Goal: Information Seeking & Learning: Learn about a topic

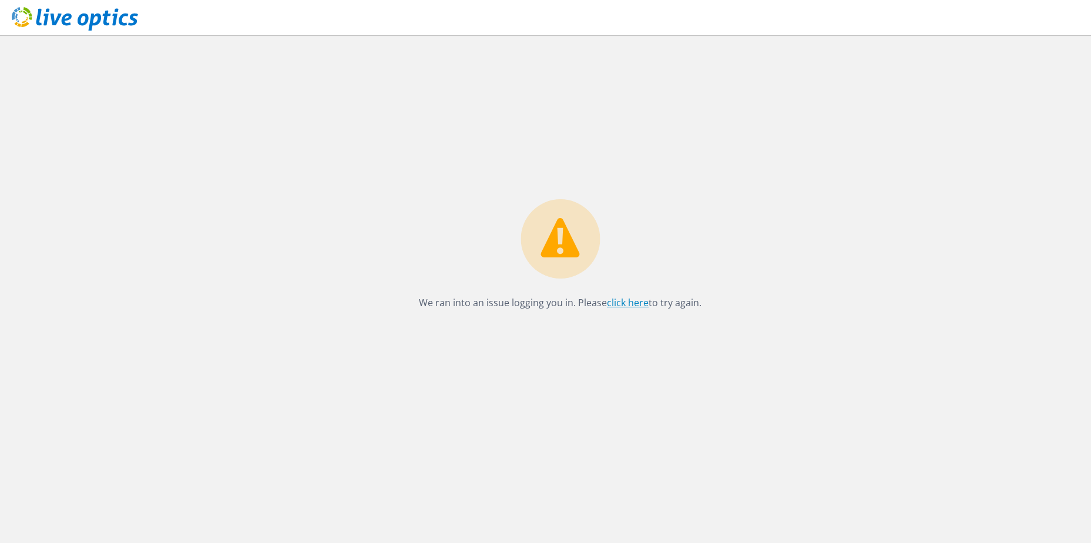
click at [621, 301] on link "click here" at bounding box center [628, 302] width 42 height 13
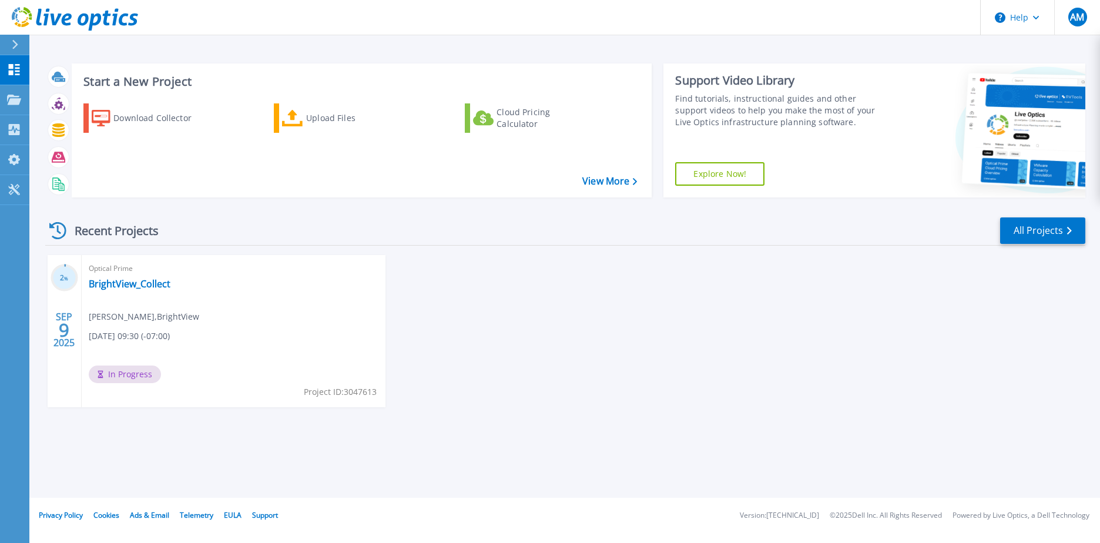
drag, startPoint x: 353, startPoint y: 0, endPoint x: 611, endPoint y: 340, distance: 427.2
click at [611, 340] on div "2 % [DATE] Optical Prime BrightView_Collect [PERSON_NAME] , BrightView [DATE] 0…" at bounding box center [560, 343] width 1049 height 176
click at [144, 280] on link "BrightView_Collect" at bounding box center [130, 284] width 82 height 12
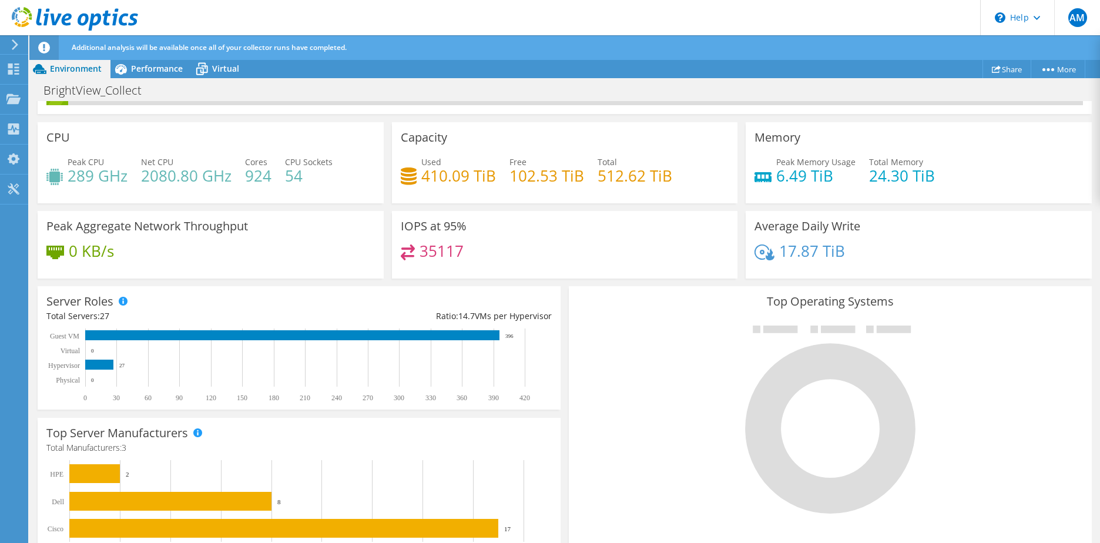
scroll to position [59, 0]
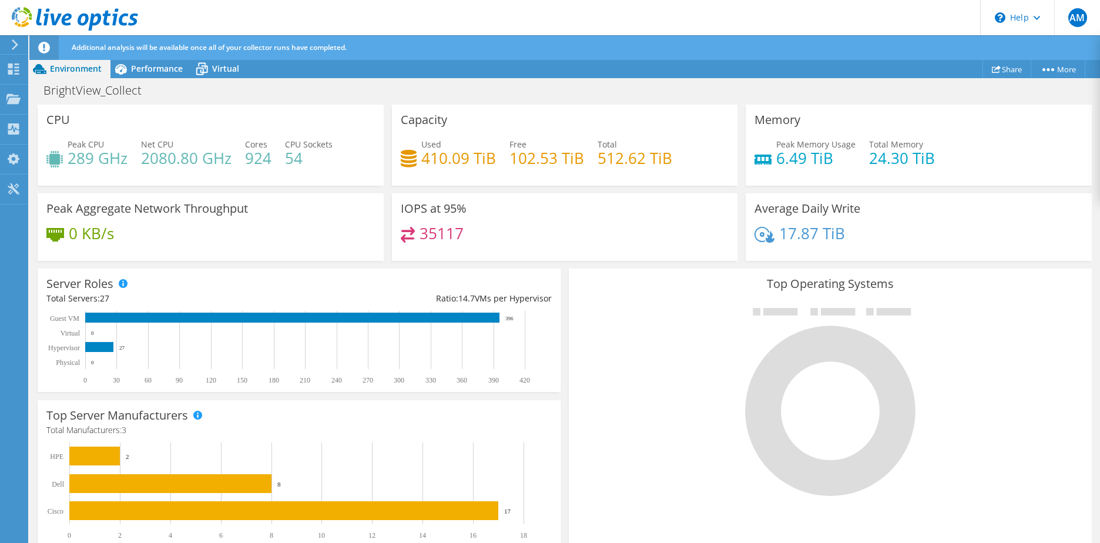
click at [559, 402] on div "Top Server Manufacturers Manufacturers are shown for physical servers and hyper…" at bounding box center [298, 475] width 531 height 158
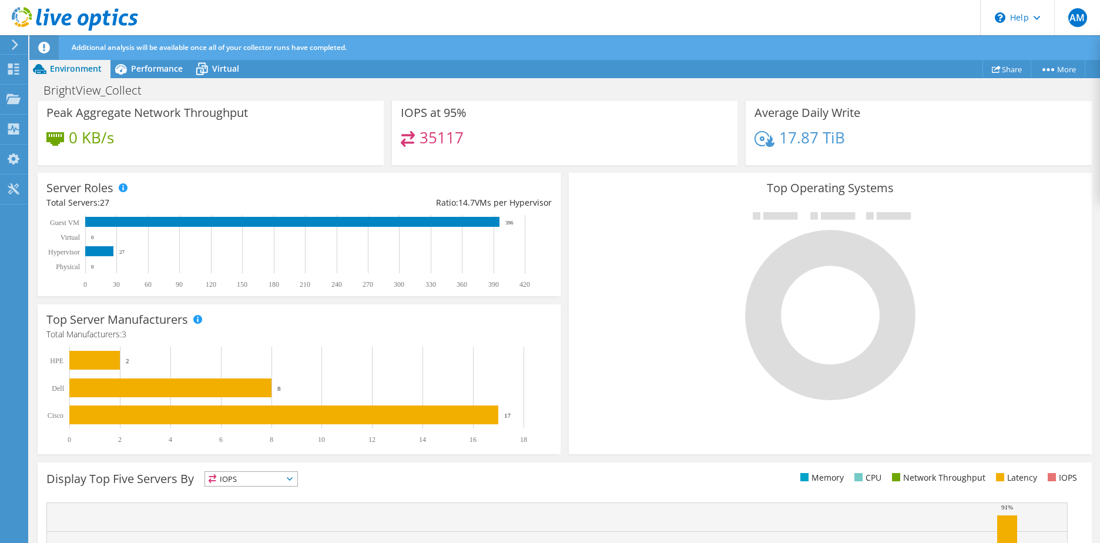
scroll to position [235, 0]
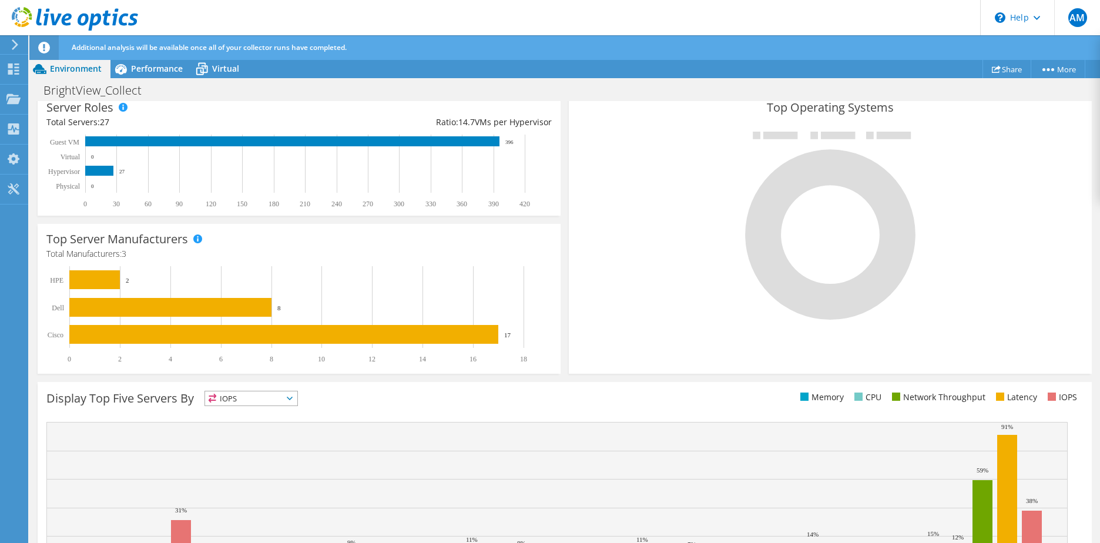
click at [742, 223] on icon at bounding box center [830, 226] width 176 height 188
click at [752, 226] on icon at bounding box center [830, 235] width 170 height 170
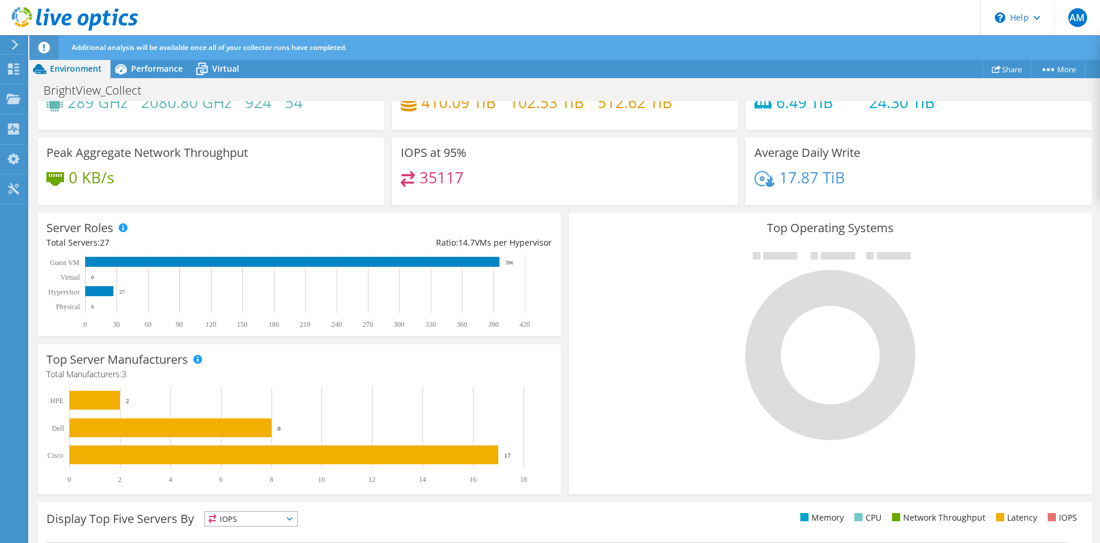
scroll to position [310, 0]
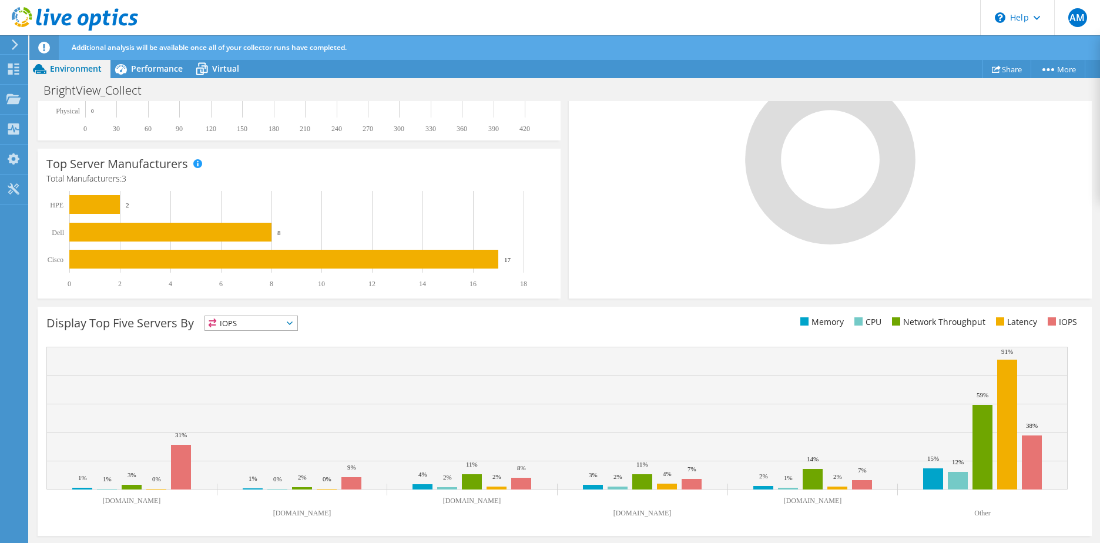
click at [258, 324] on span "IOPS" at bounding box center [251, 323] width 92 height 14
click at [237, 372] on li "CPU" at bounding box center [251, 371] width 92 height 16
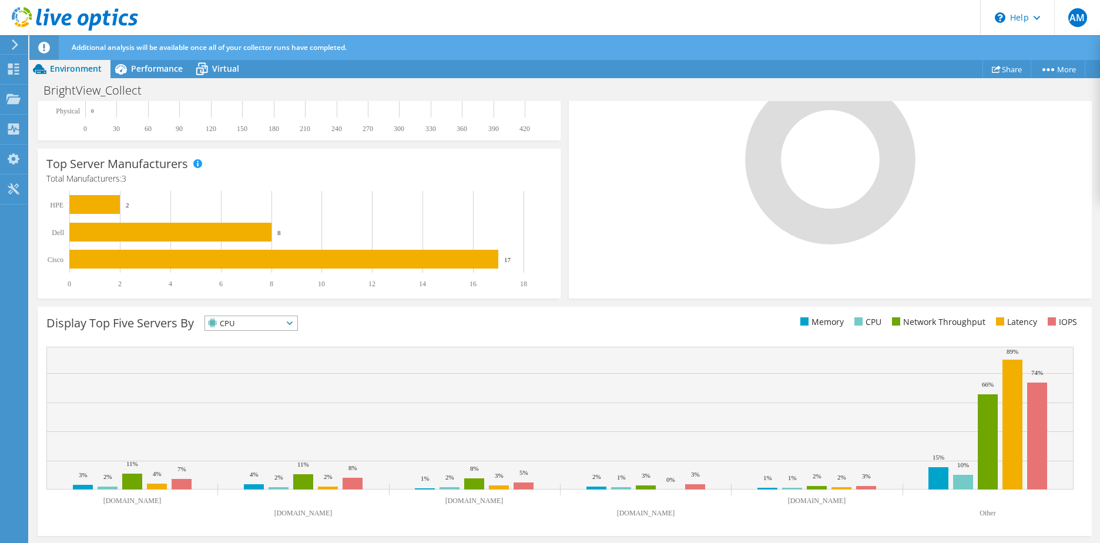
click at [263, 321] on span "CPU" at bounding box center [244, 323] width 78 height 14
click at [246, 357] on li "Memory" at bounding box center [251, 355] width 92 height 16
click at [253, 326] on span "Memory" at bounding box center [244, 323] width 78 height 14
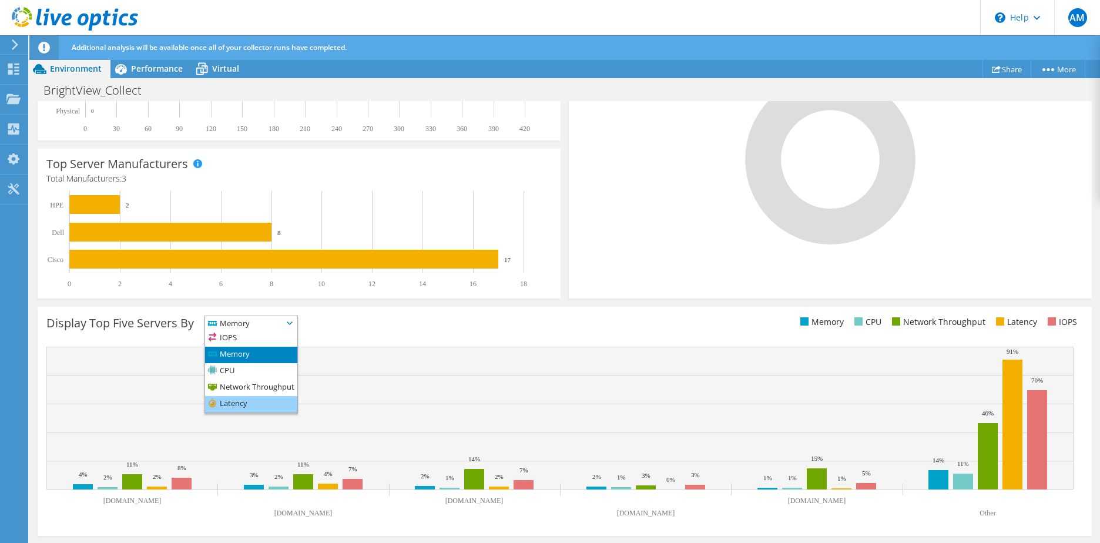
click at [246, 400] on li "Latency" at bounding box center [251, 404] width 92 height 16
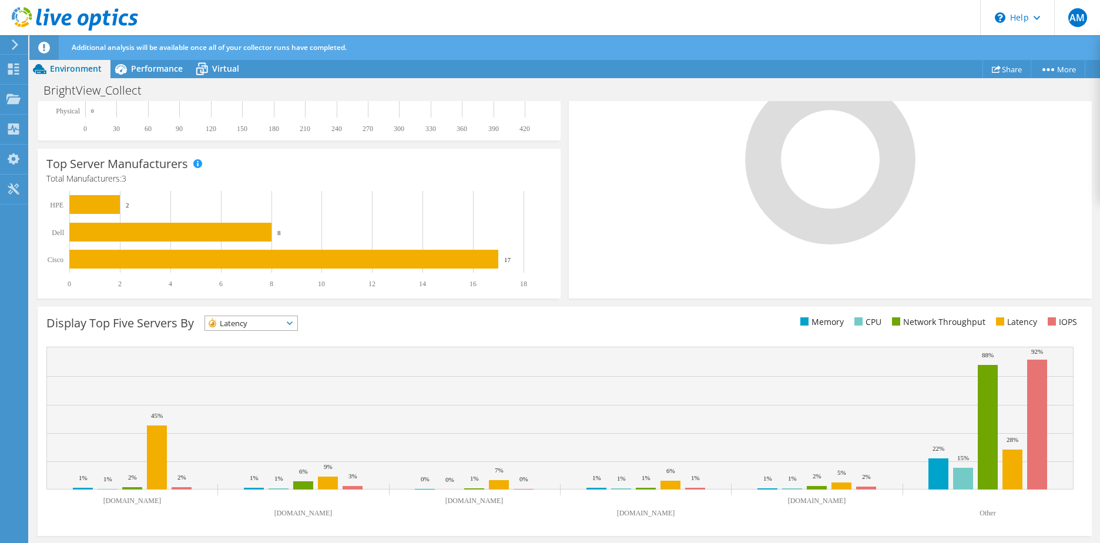
click at [254, 324] on span "Latency" at bounding box center [244, 323] width 78 height 14
click at [232, 335] on li "IOPS" at bounding box center [251, 338] width 92 height 16
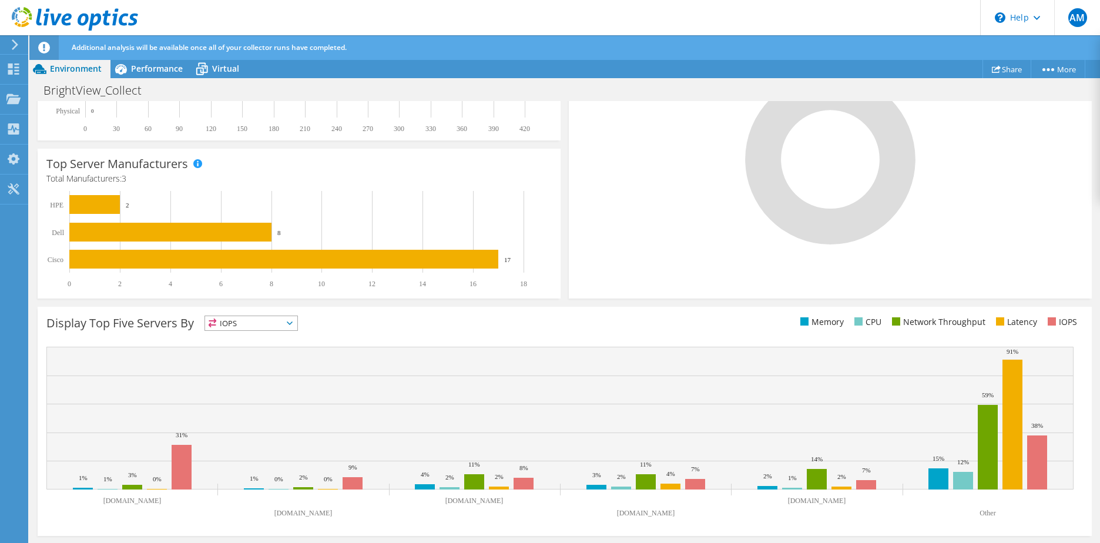
scroll to position [0, 0]
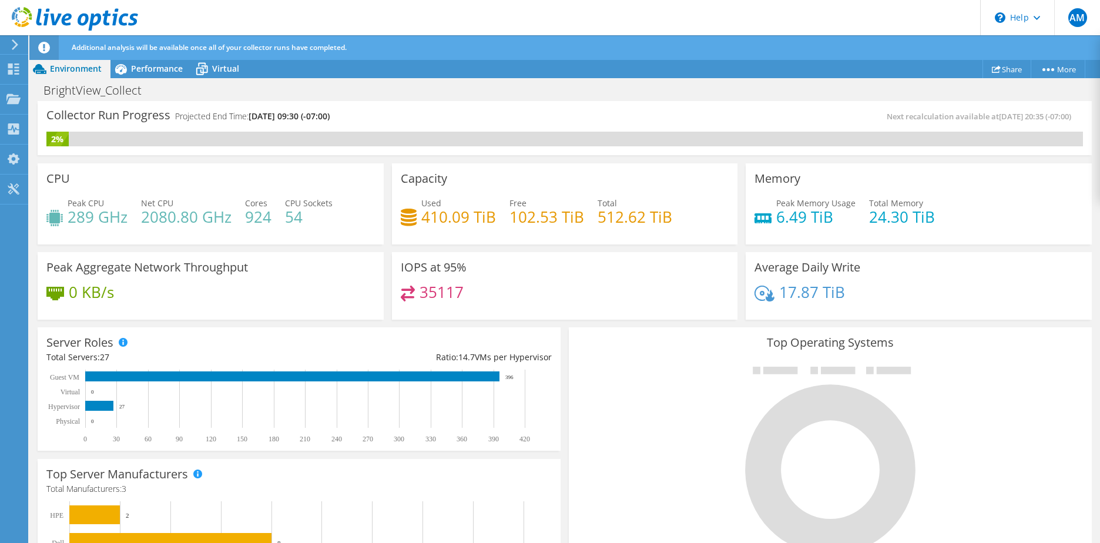
click at [430, 295] on h4 "35117" at bounding box center [441, 291] width 44 height 13
click at [444, 273] on h3 "IOPS at 95%" at bounding box center [434, 267] width 66 height 13
click at [137, 69] on span "Performance" at bounding box center [157, 68] width 52 height 11
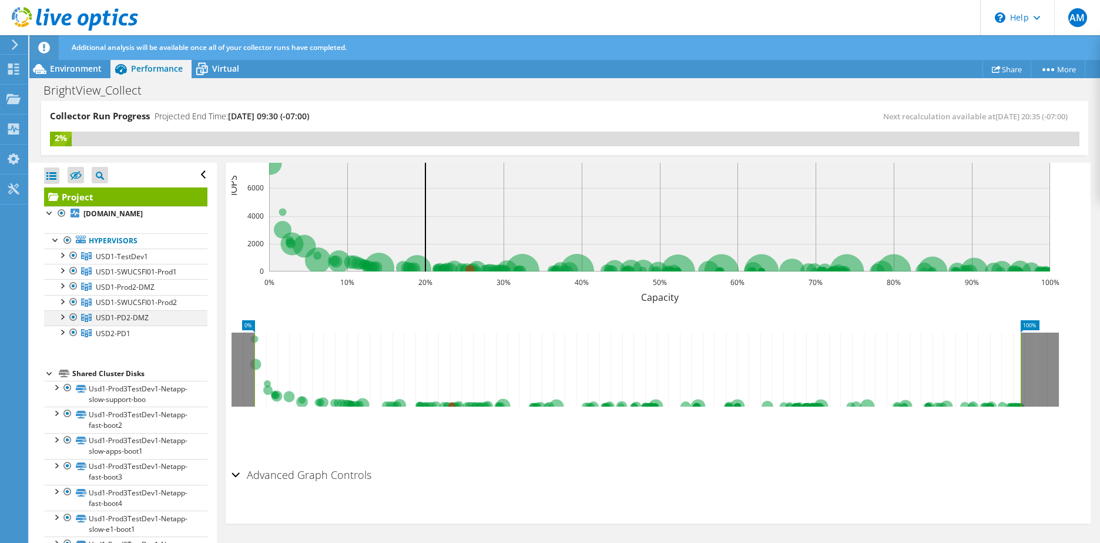
click at [63, 322] on div at bounding box center [62, 316] width 12 height 12
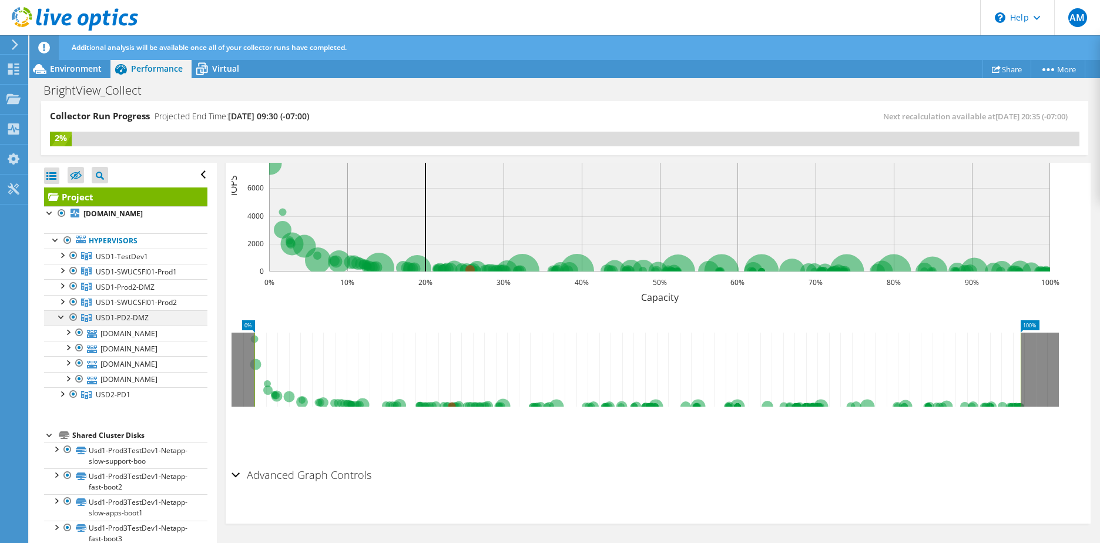
click at [63, 322] on div at bounding box center [62, 316] width 12 height 12
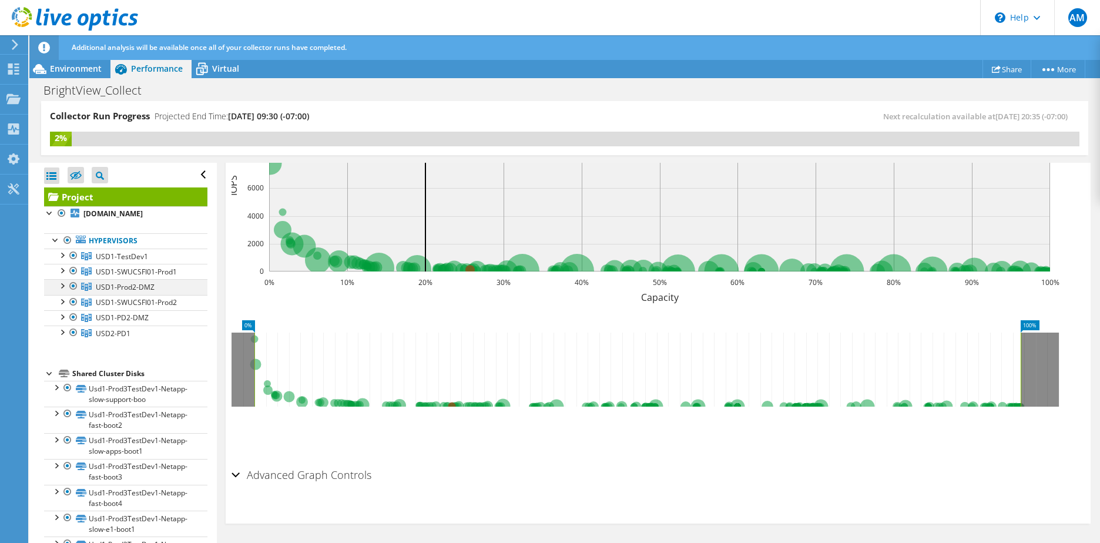
click at [63, 291] on div at bounding box center [62, 285] width 12 height 12
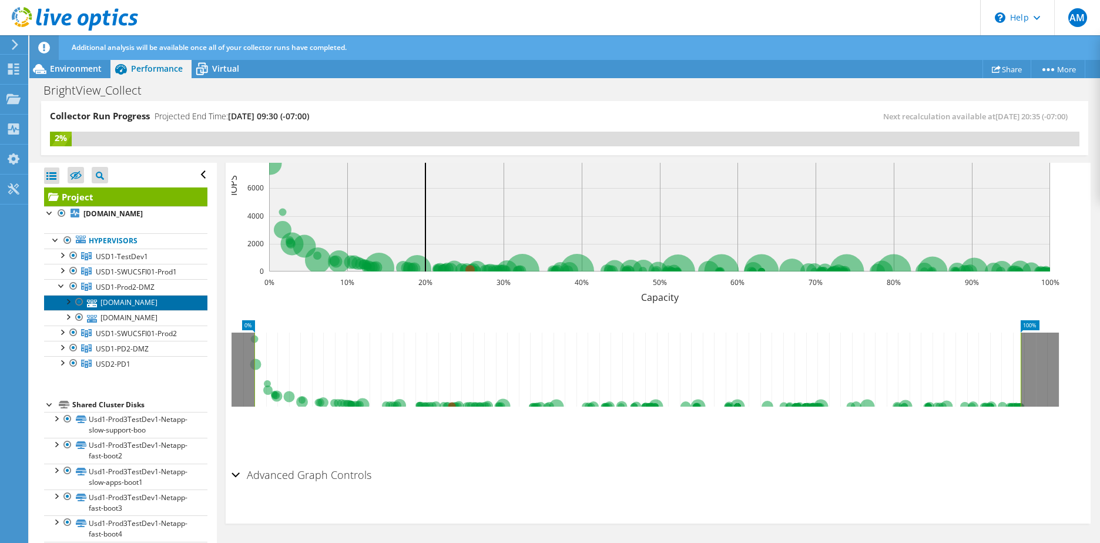
click at [132, 310] on link "[DOMAIN_NAME]" at bounding box center [125, 302] width 163 height 15
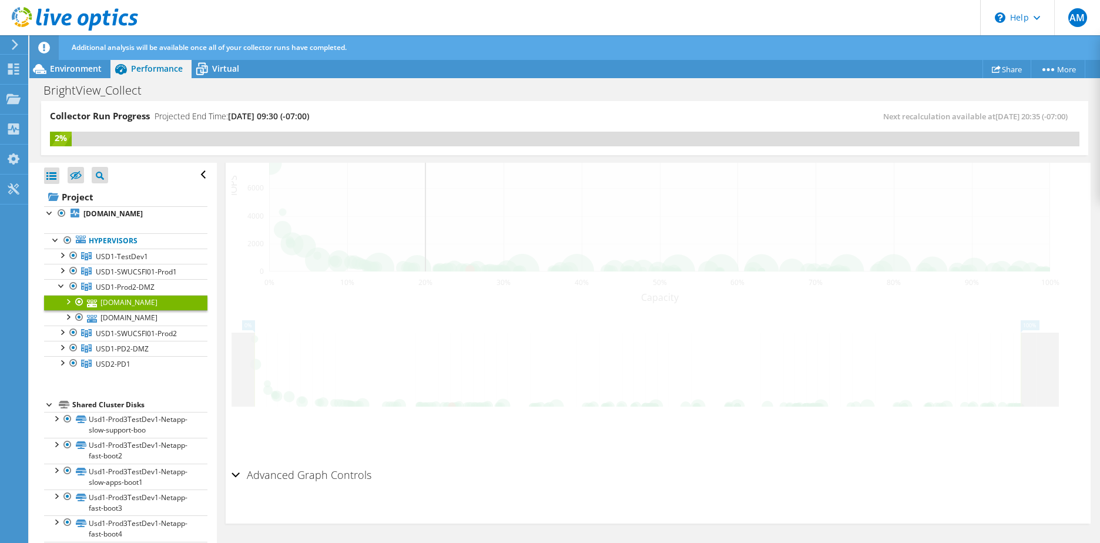
scroll to position [311, 0]
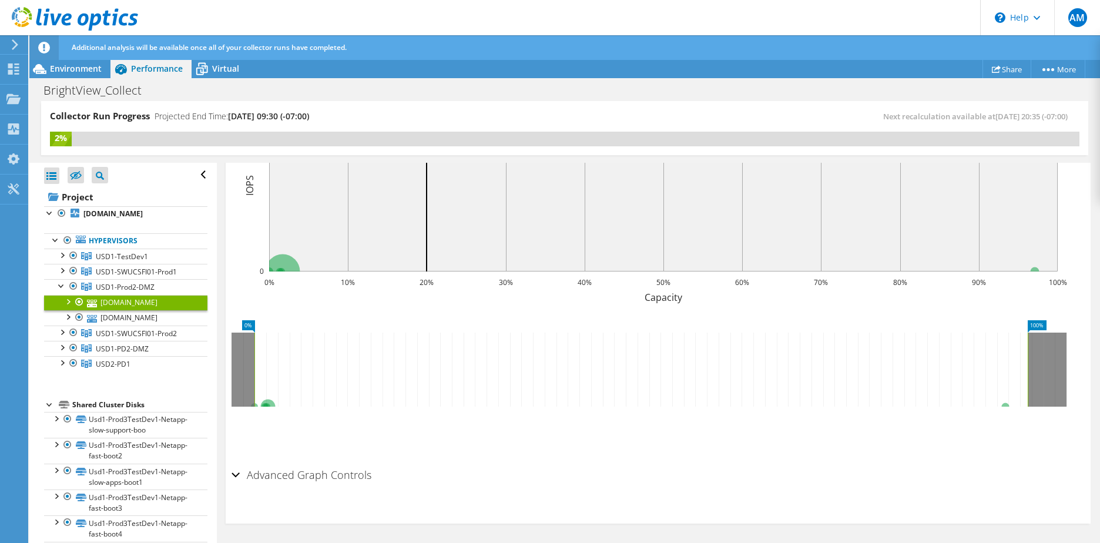
click at [132, 310] on link "[DOMAIN_NAME]" at bounding box center [125, 302] width 163 height 15
click at [62, 291] on div at bounding box center [62, 285] width 12 height 12
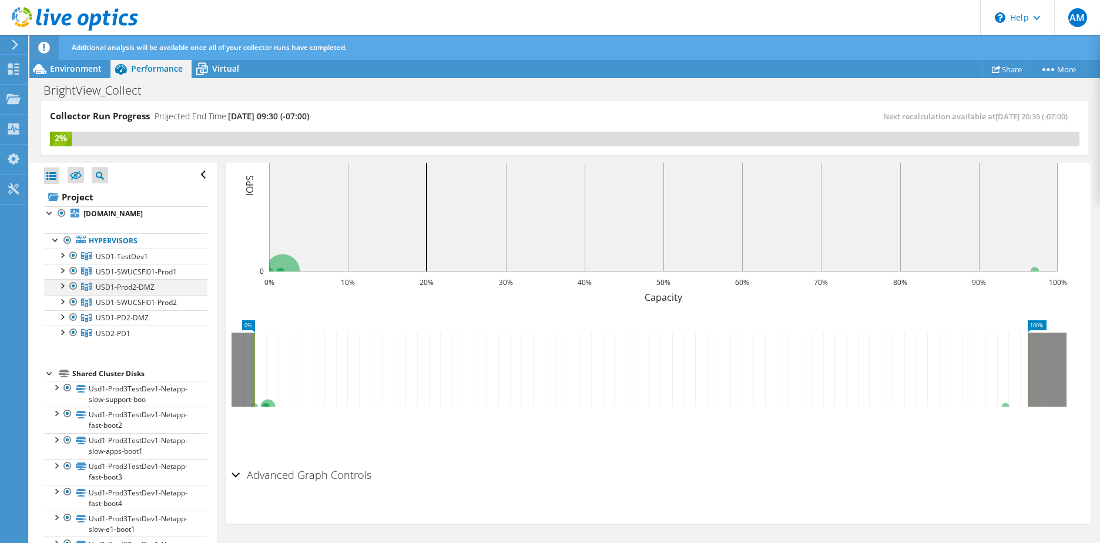
click at [73, 293] on div at bounding box center [74, 286] width 12 height 14
click at [106, 292] on span "USD1-Prod2-DMZ" at bounding box center [125, 287] width 59 height 10
click at [50, 172] on div at bounding box center [51, 175] width 15 height 16
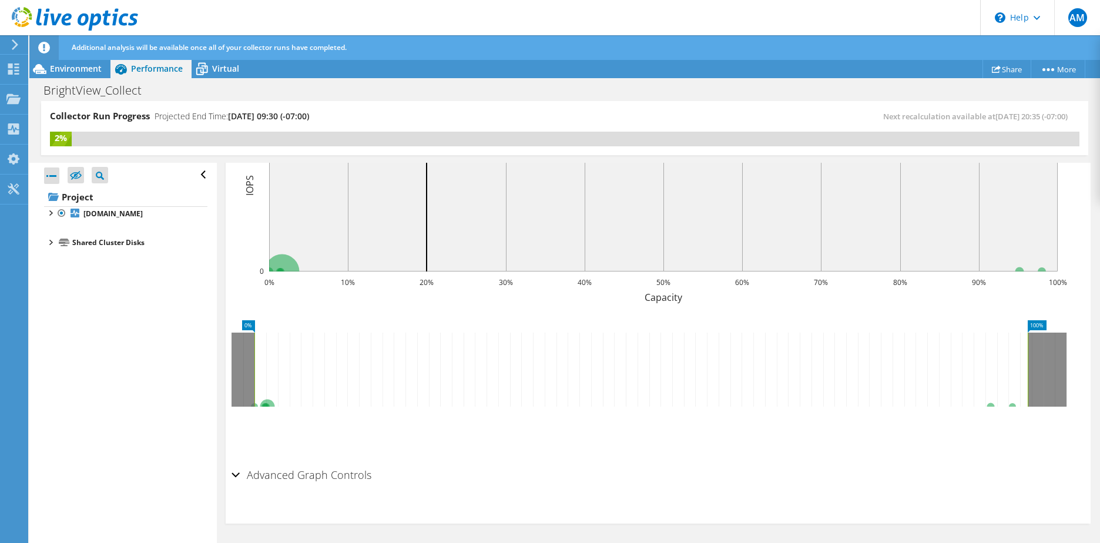
click at [50, 172] on div at bounding box center [51, 175] width 15 height 16
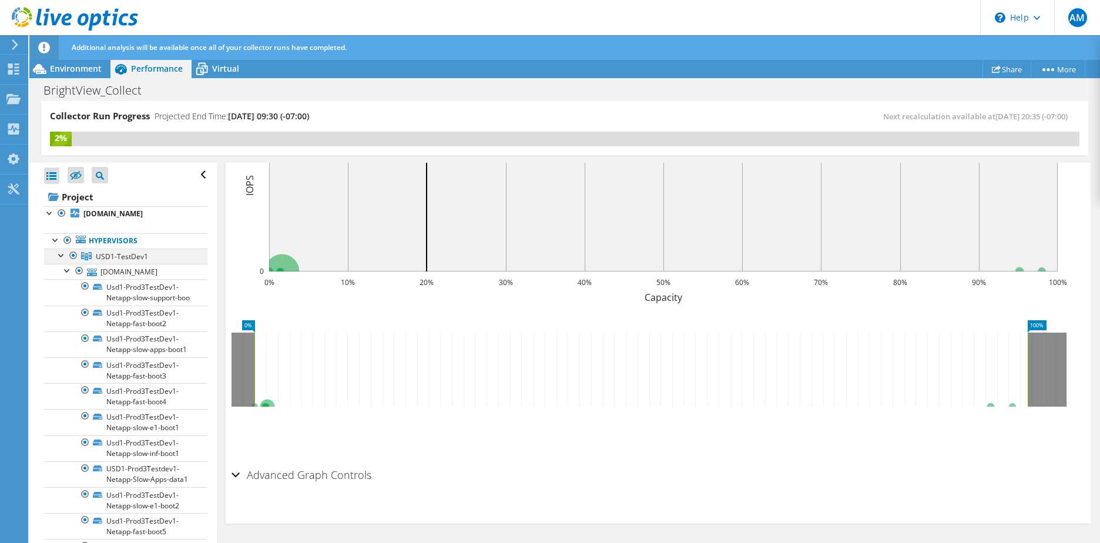
click at [63, 260] on div at bounding box center [62, 254] width 12 height 12
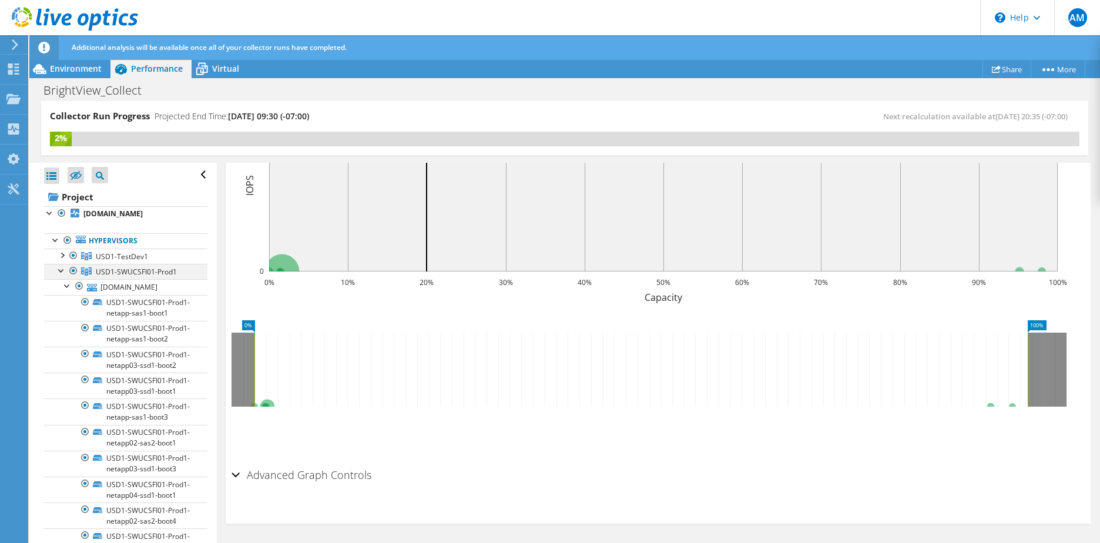
click at [63, 275] on div at bounding box center [62, 270] width 12 height 12
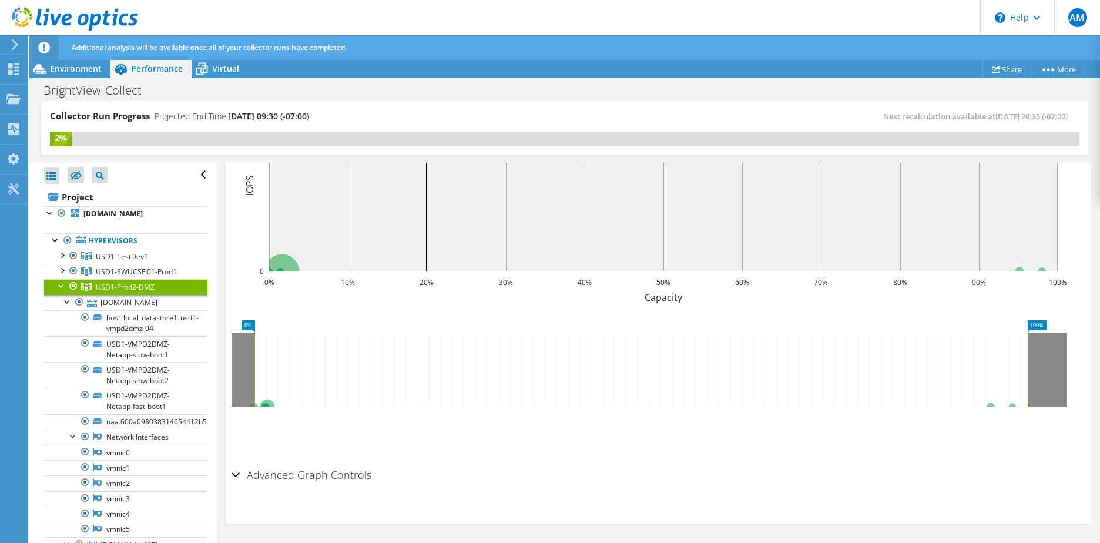
click at [67, 291] on div at bounding box center [62, 285] width 12 height 12
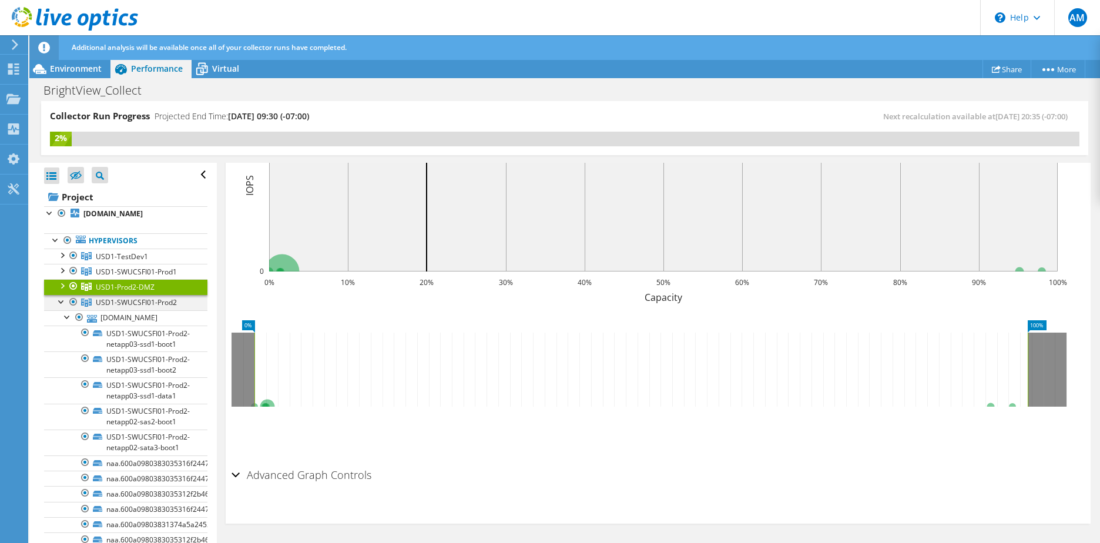
click at [58, 307] on div at bounding box center [62, 301] width 12 height 12
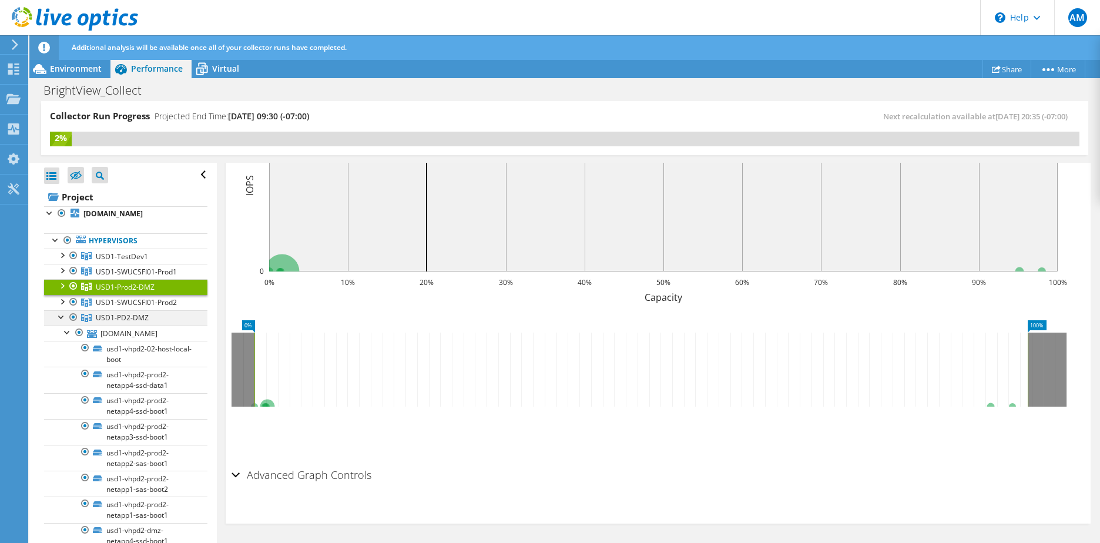
click at [62, 322] on div at bounding box center [62, 316] width 12 height 12
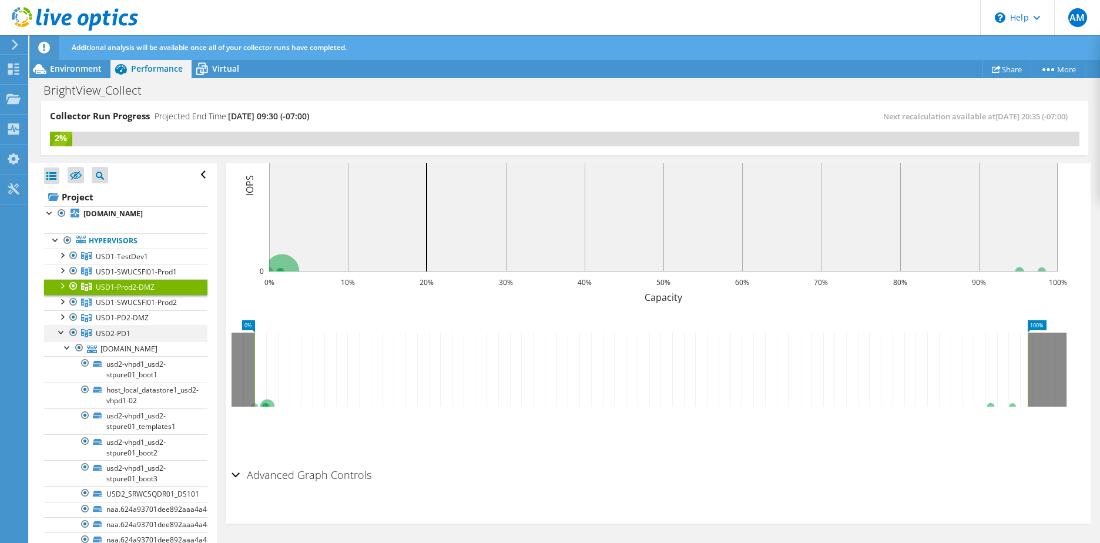
click at [61, 337] on div at bounding box center [62, 331] width 12 height 12
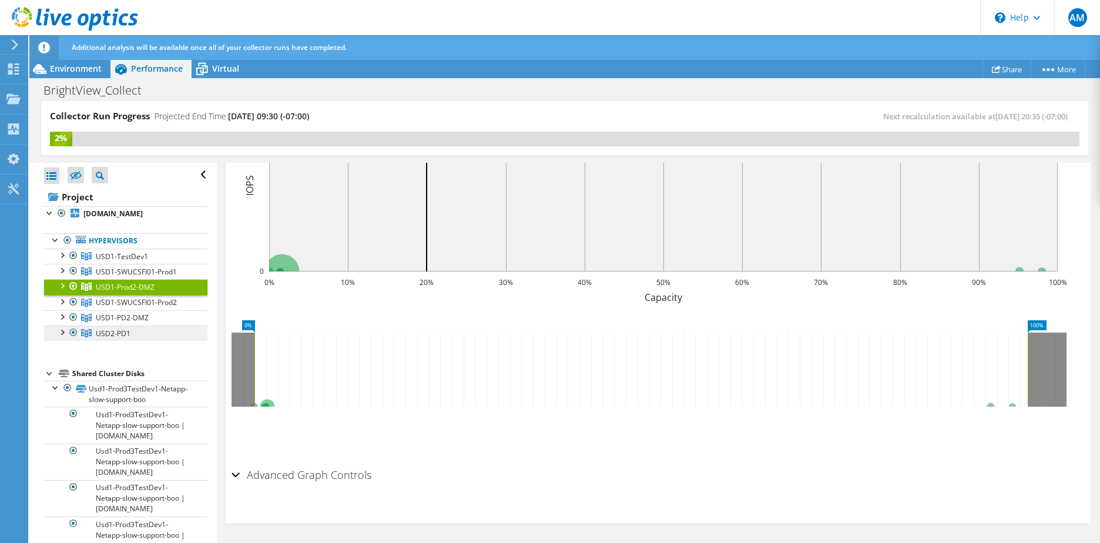
click at [103, 338] on span "USD2-PD1" at bounding box center [113, 333] width 35 height 10
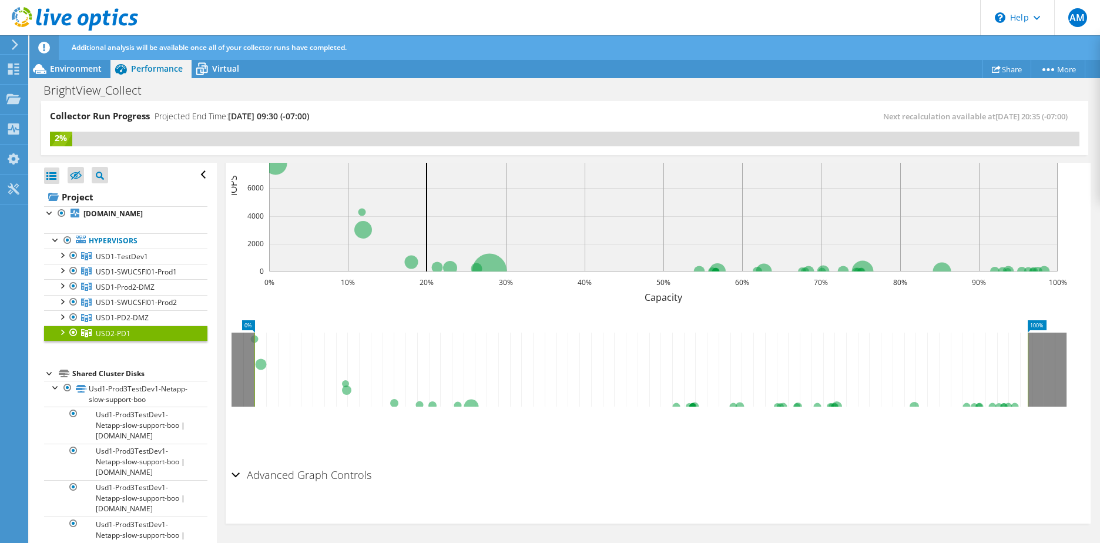
click at [236, 475] on div "Advanced Graph Controls" at bounding box center [657, 475] width 853 height 25
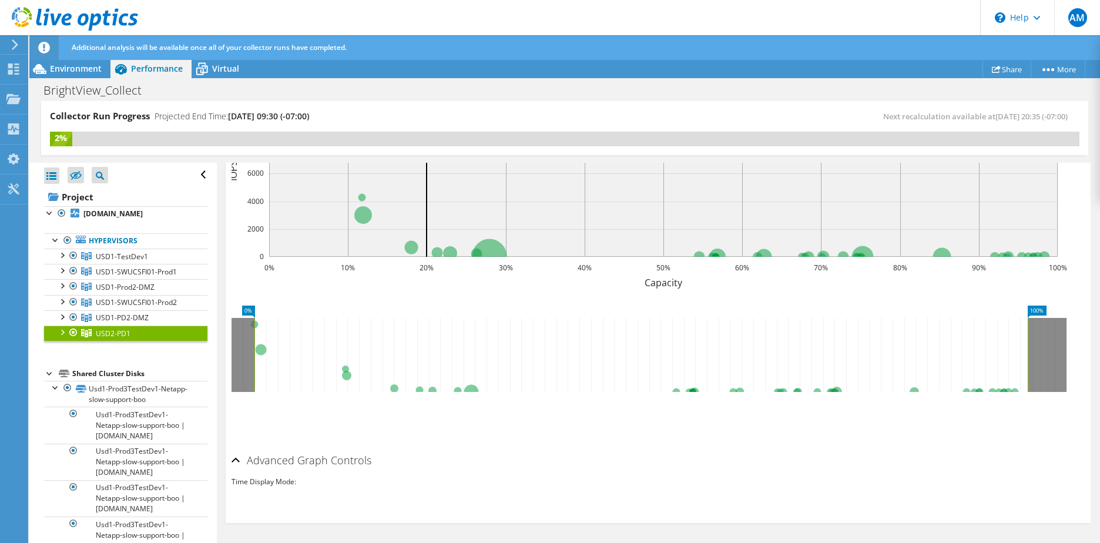
scroll to position [335, 0]
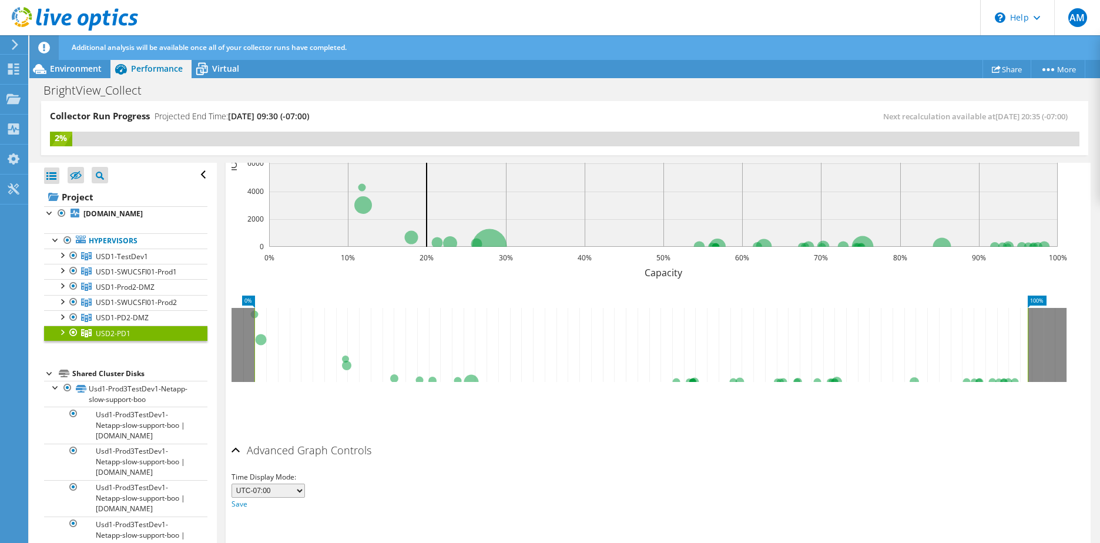
click at [234, 449] on div "Advanced Graph Controls" at bounding box center [657, 450] width 853 height 25
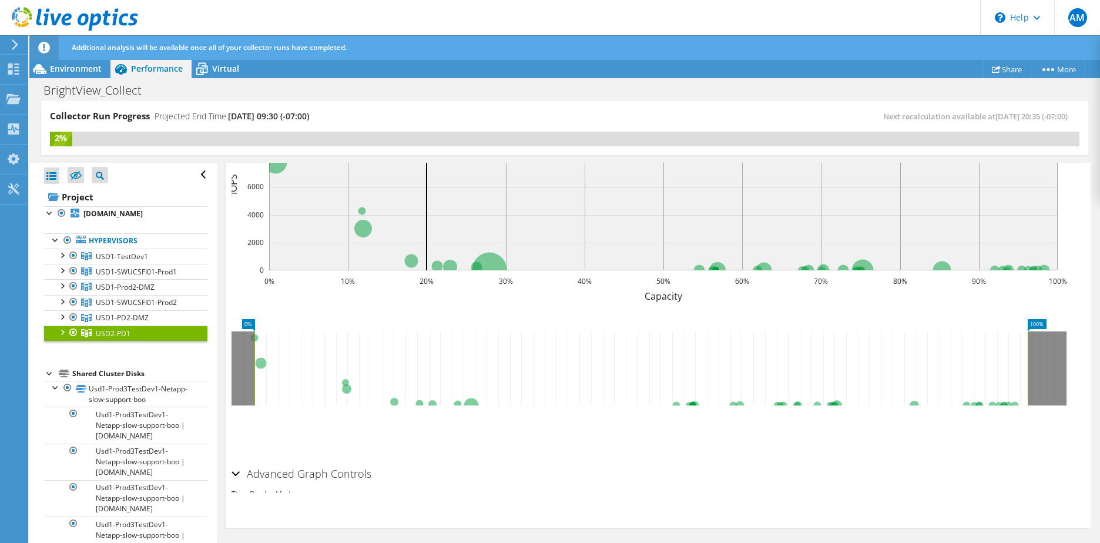
scroll to position [311, 0]
click at [111, 322] on span "USD1-PD2-DMZ" at bounding box center [122, 317] width 53 height 10
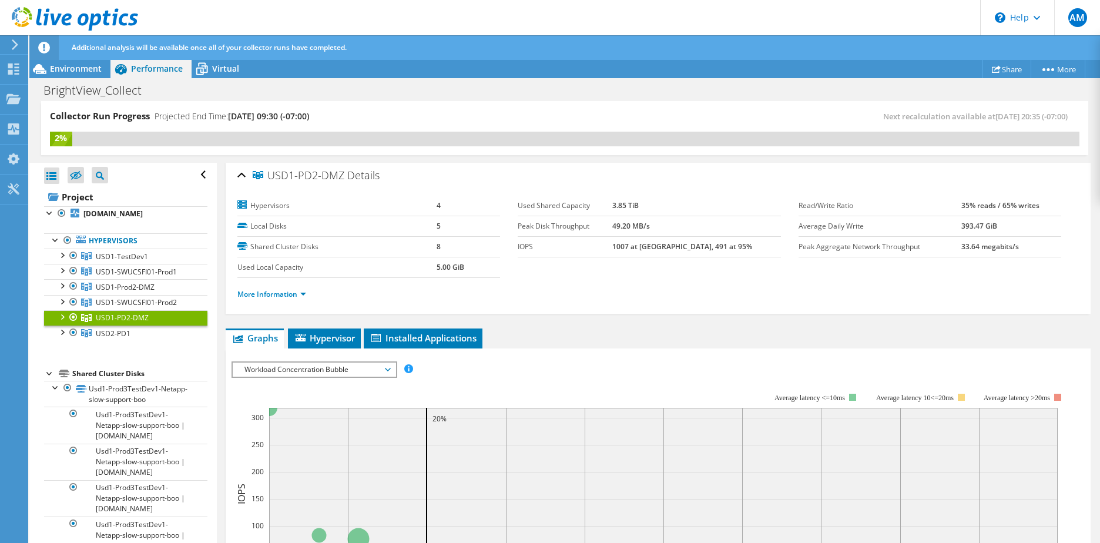
scroll to position [0, 0]
click at [332, 340] on span "Hypervisor" at bounding box center [324, 340] width 61 height 12
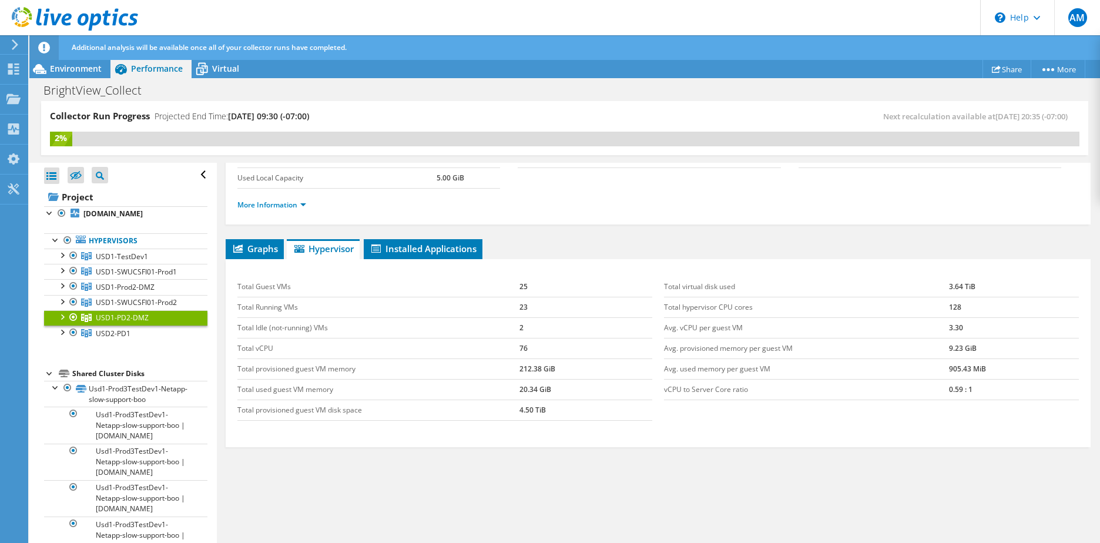
scroll to position [101, 0]
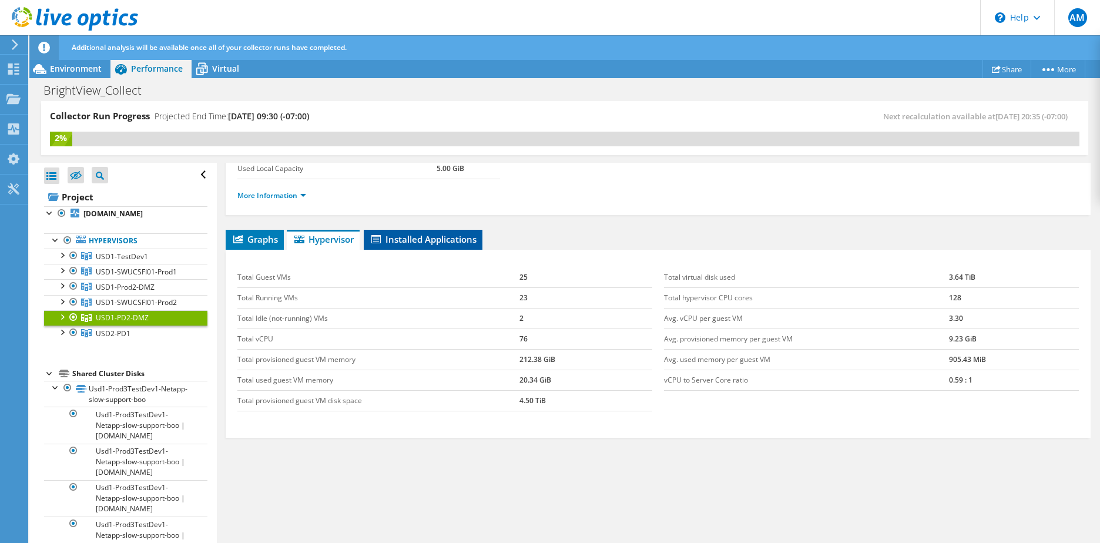
click at [419, 236] on span "Installed Applications" at bounding box center [422, 239] width 107 height 12
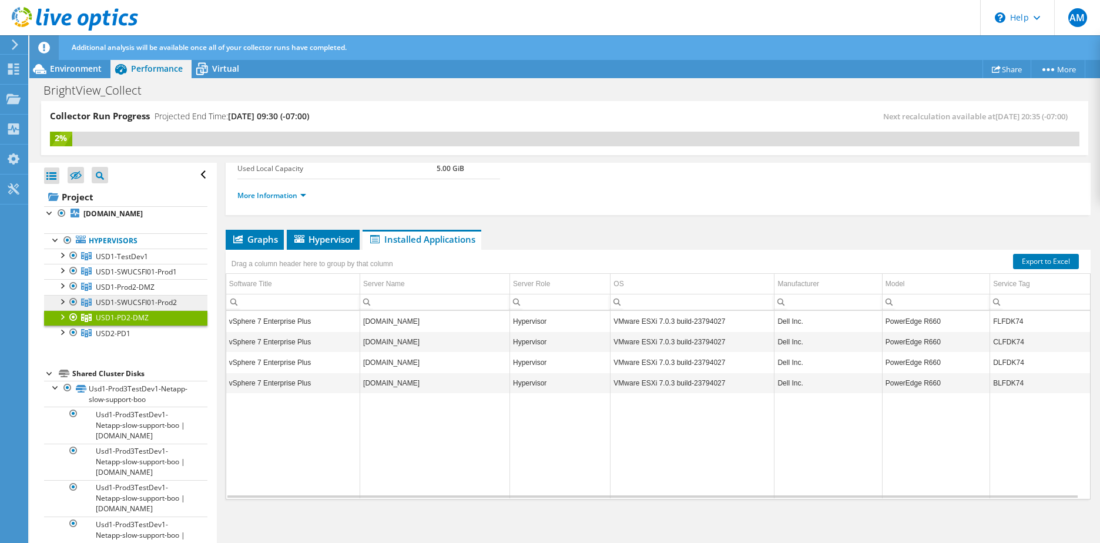
click at [120, 307] on span "USD1-SWUCSFI01-Prod2" at bounding box center [136, 302] width 81 height 10
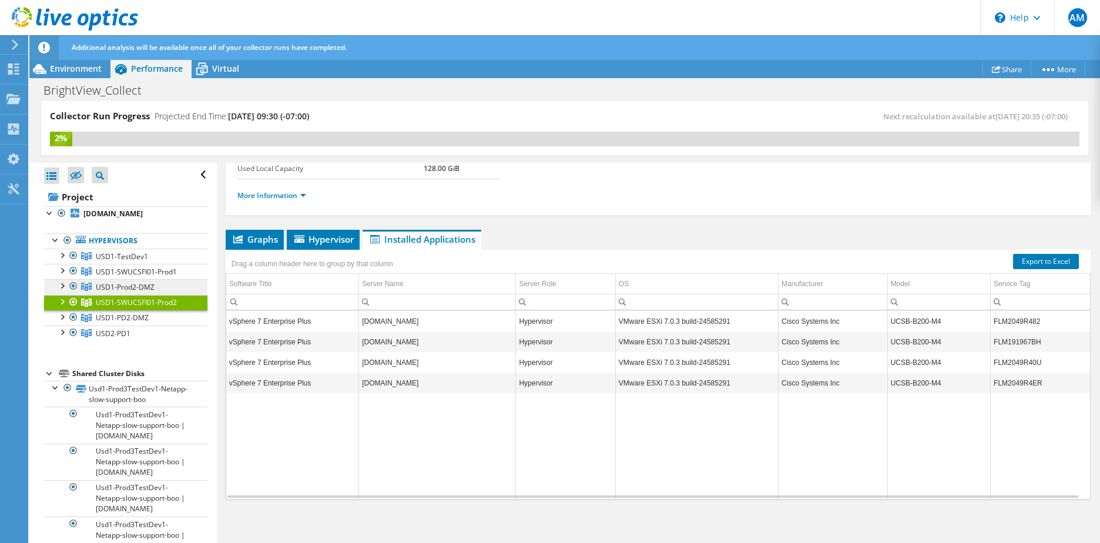
click at [120, 292] on span "USD1-Prod2-DMZ" at bounding box center [125, 287] width 59 height 10
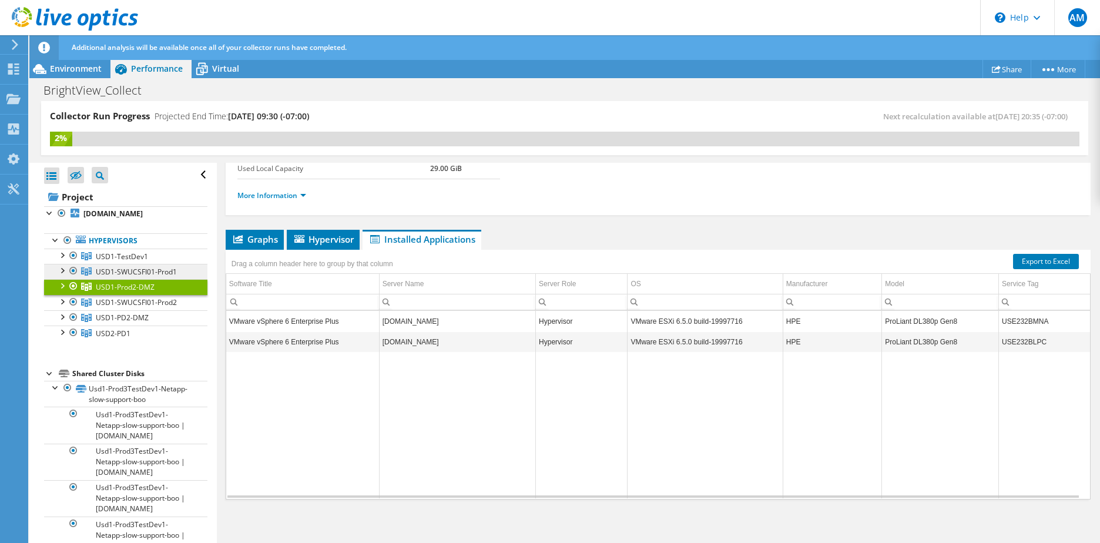
click at [120, 277] on span "USD1-SWUCSFI01-Prod1" at bounding box center [136, 272] width 81 height 10
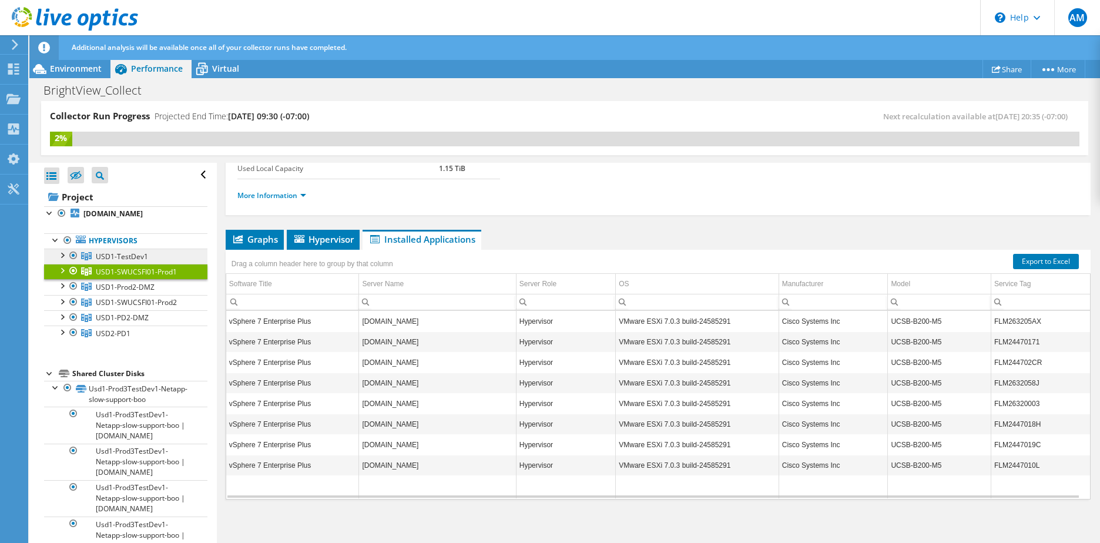
click at [117, 261] on span "USD1-TestDev1" at bounding box center [122, 256] width 52 height 10
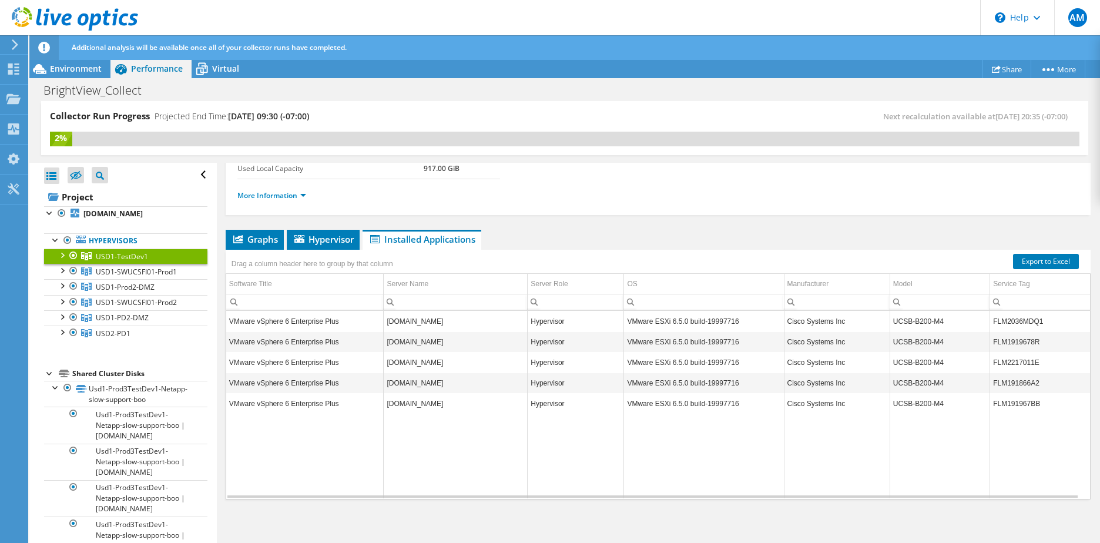
click at [63, 260] on div at bounding box center [62, 254] width 12 height 12
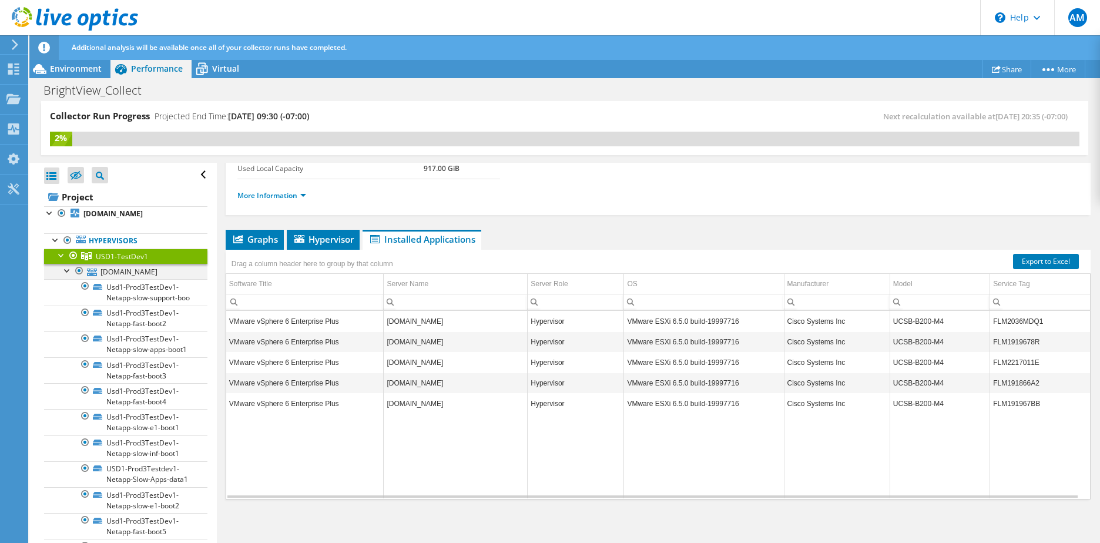
click at [66, 275] on div at bounding box center [68, 270] width 12 height 12
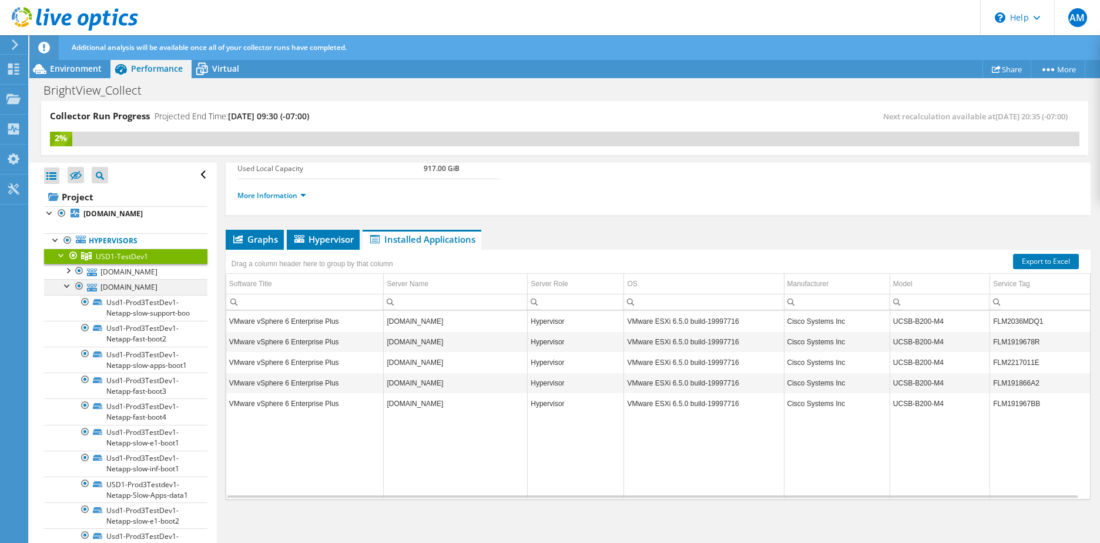
click at [66, 291] on div at bounding box center [68, 285] width 12 height 12
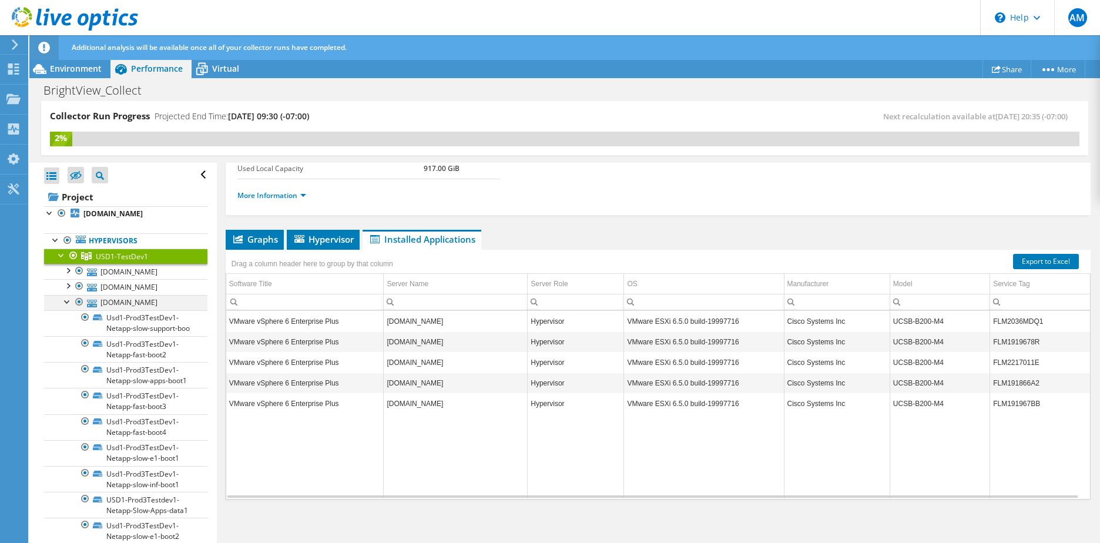
click at [66, 307] on div at bounding box center [68, 301] width 12 height 12
click at [68, 322] on div at bounding box center [68, 316] width 12 height 12
click at [67, 337] on div at bounding box center [68, 331] width 12 height 12
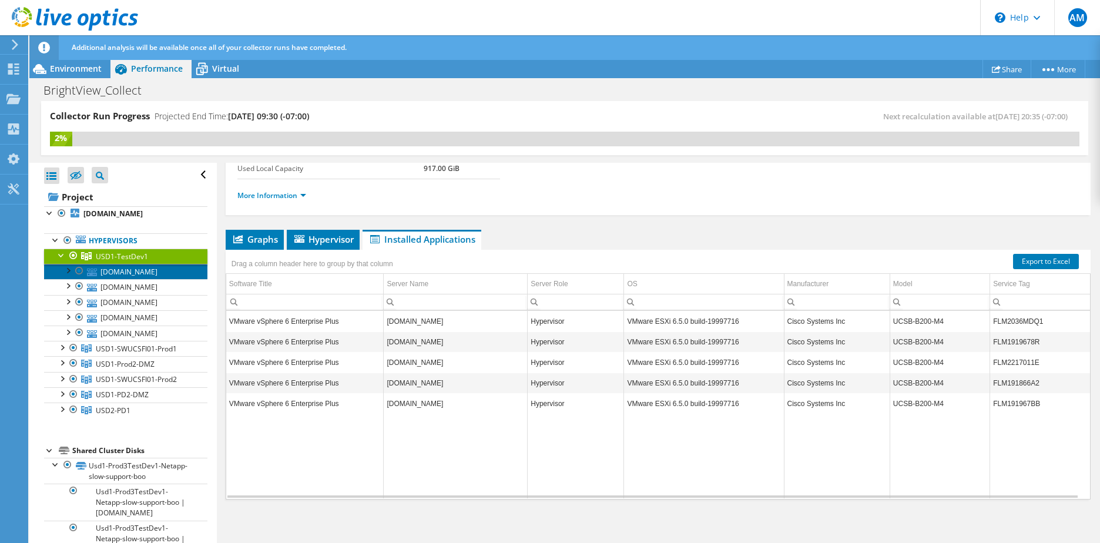
click at [129, 279] on link "[DOMAIN_NAME]" at bounding box center [125, 271] width 163 height 15
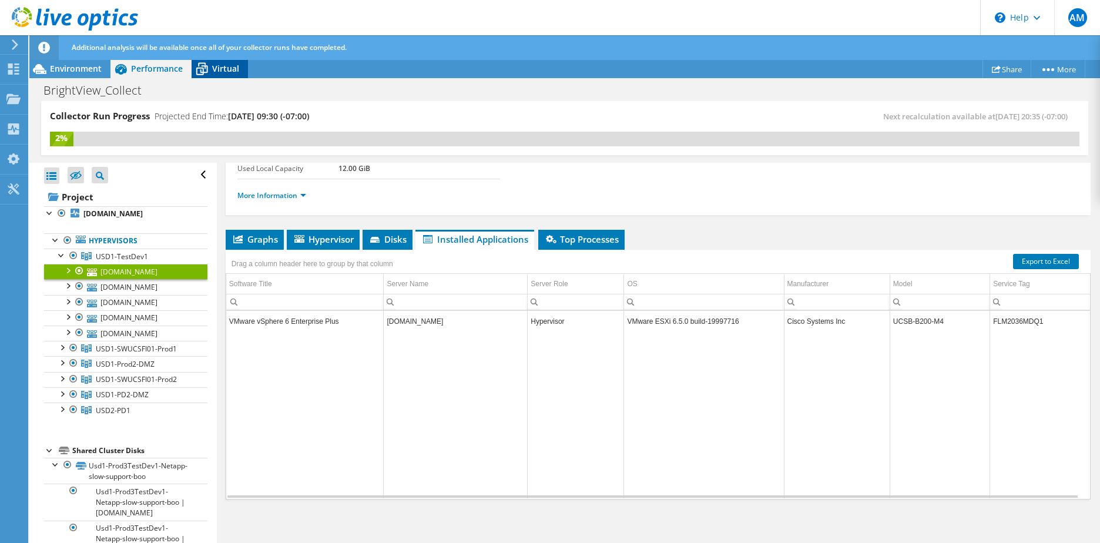
click at [228, 67] on span "Virtual" at bounding box center [225, 68] width 27 height 11
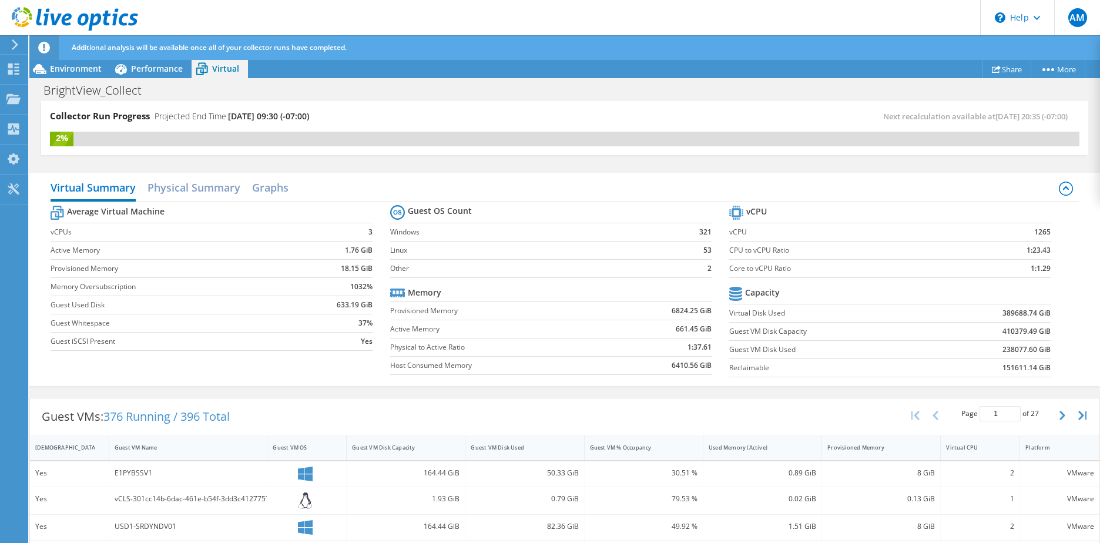
click at [556, 270] on label "Other" at bounding box center [529, 269] width 279 height 12
click at [399, 271] on label "Other" at bounding box center [529, 269] width 279 height 12
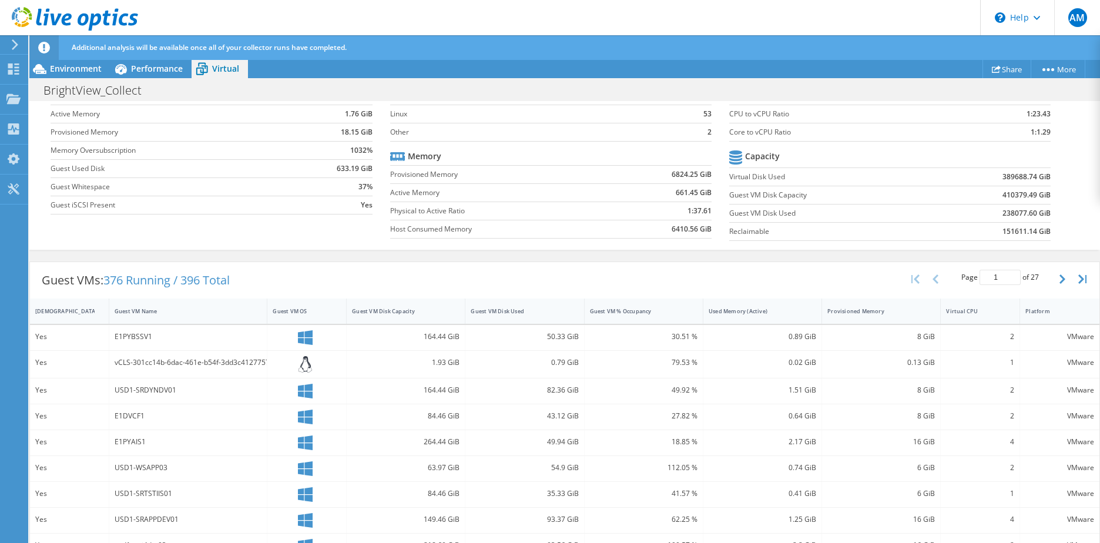
scroll to position [19, 0]
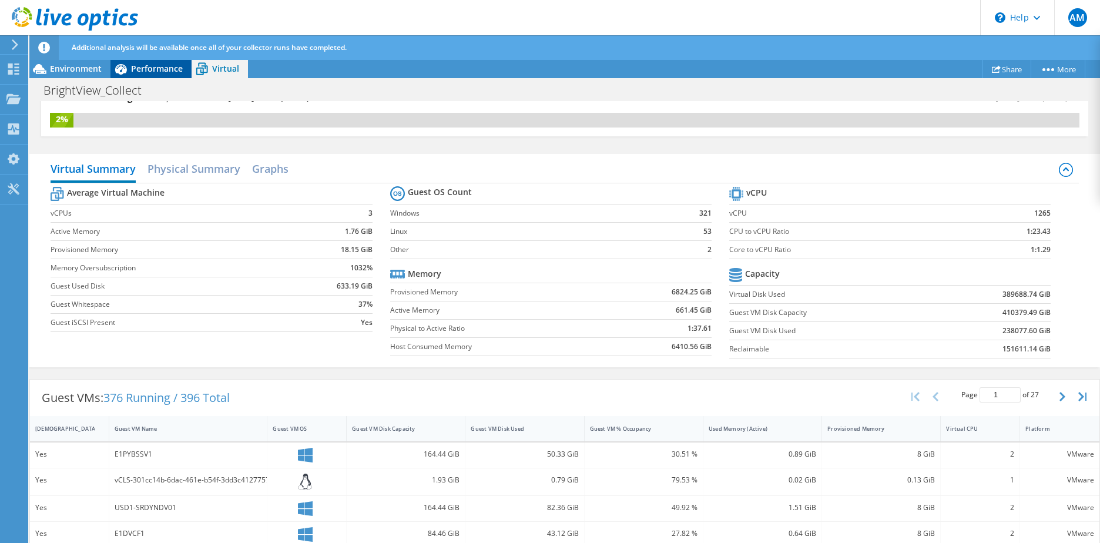
click at [159, 69] on span "Performance" at bounding box center [157, 68] width 52 height 11
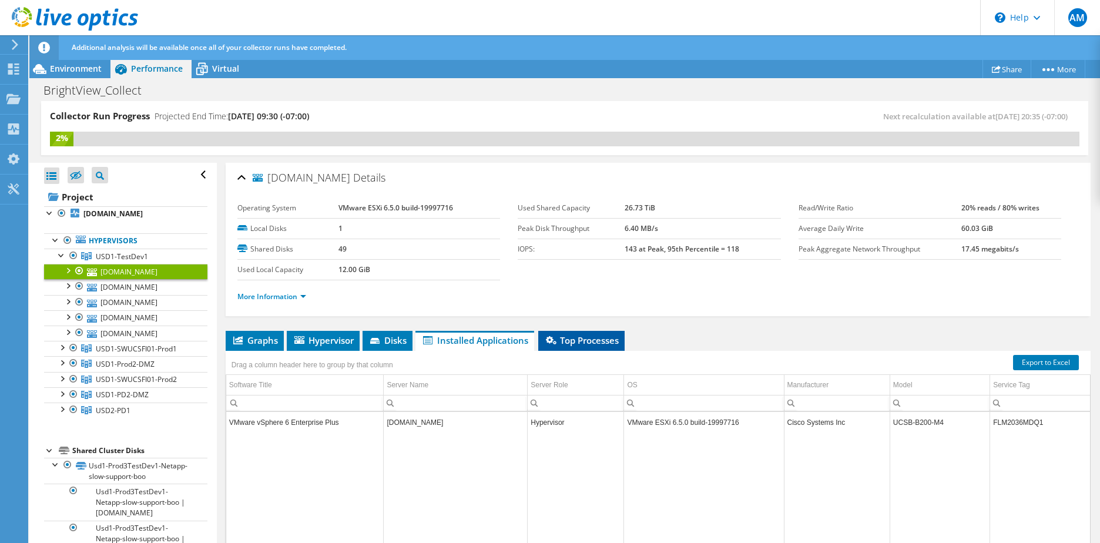
click at [560, 332] on li "Top Processes" at bounding box center [581, 341] width 86 height 20
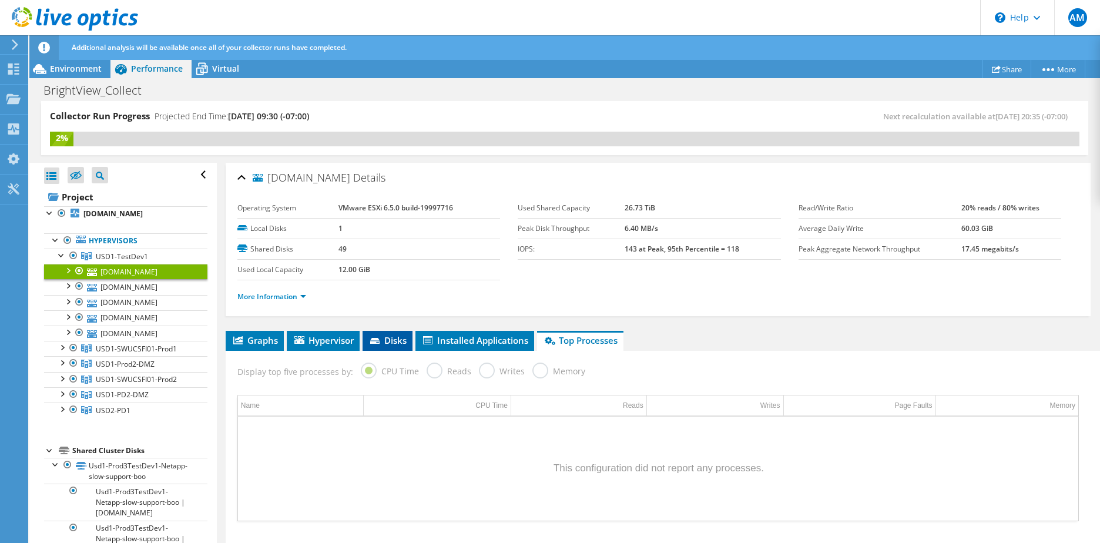
click at [388, 334] on li "Disks" at bounding box center [387, 341] width 50 height 20
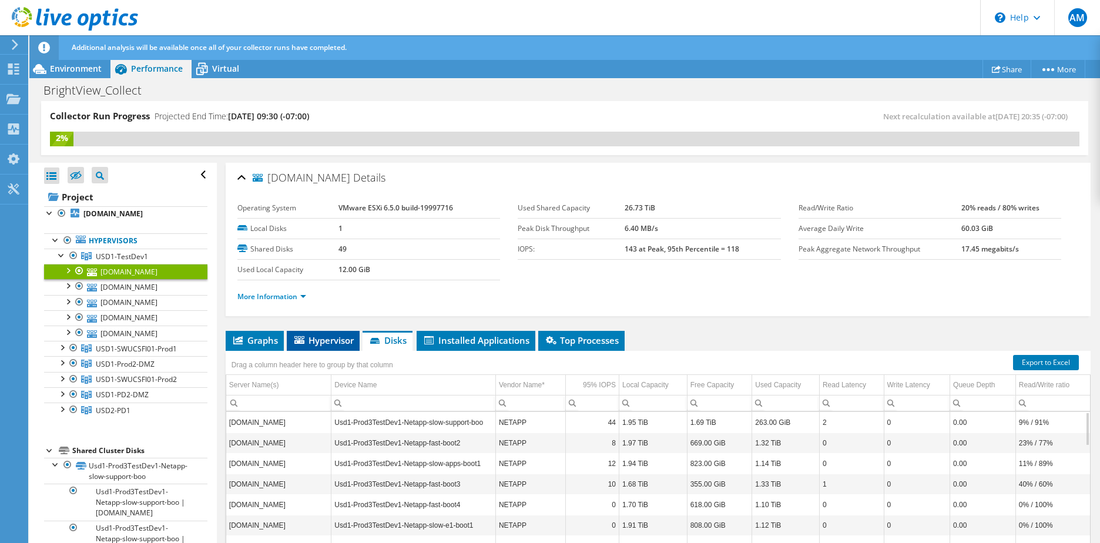
click at [329, 340] on span "Hypervisor" at bounding box center [323, 340] width 61 height 12
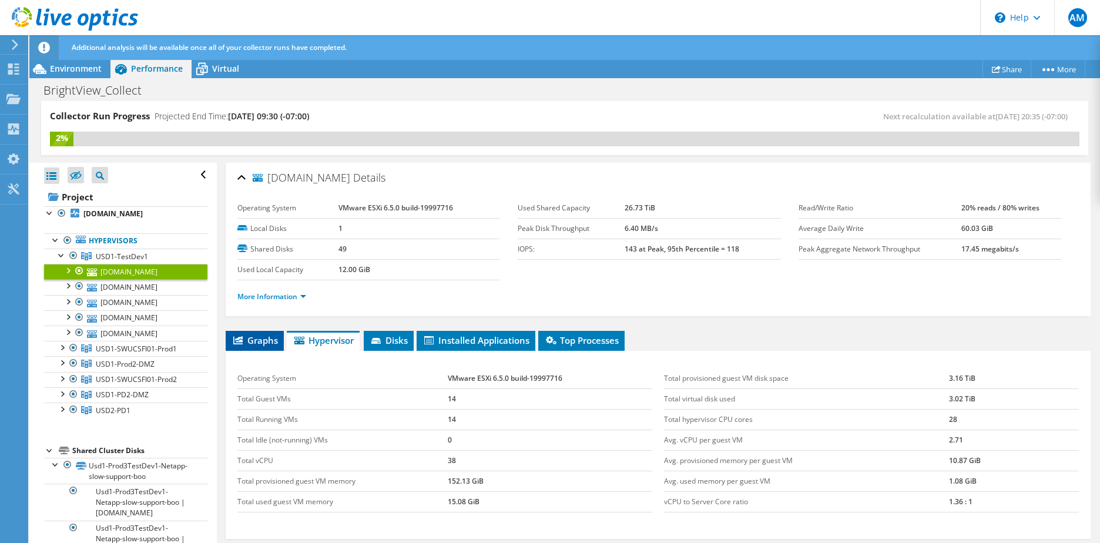
click at [241, 331] on li "Graphs" at bounding box center [255, 341] width 58 height 20
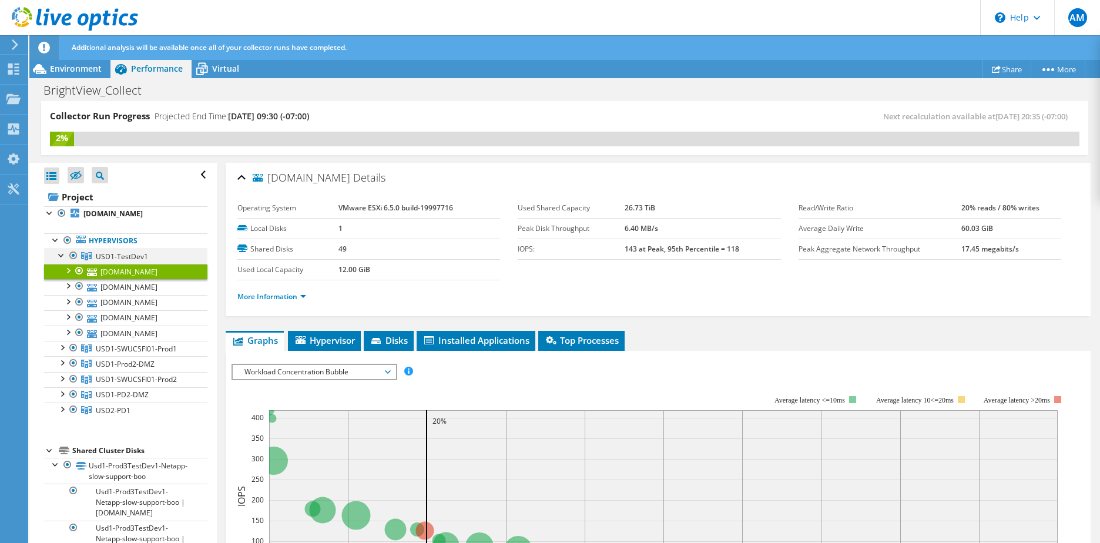
click at [62, 260] on div at bounding box center [62, 254] width 12 height 12
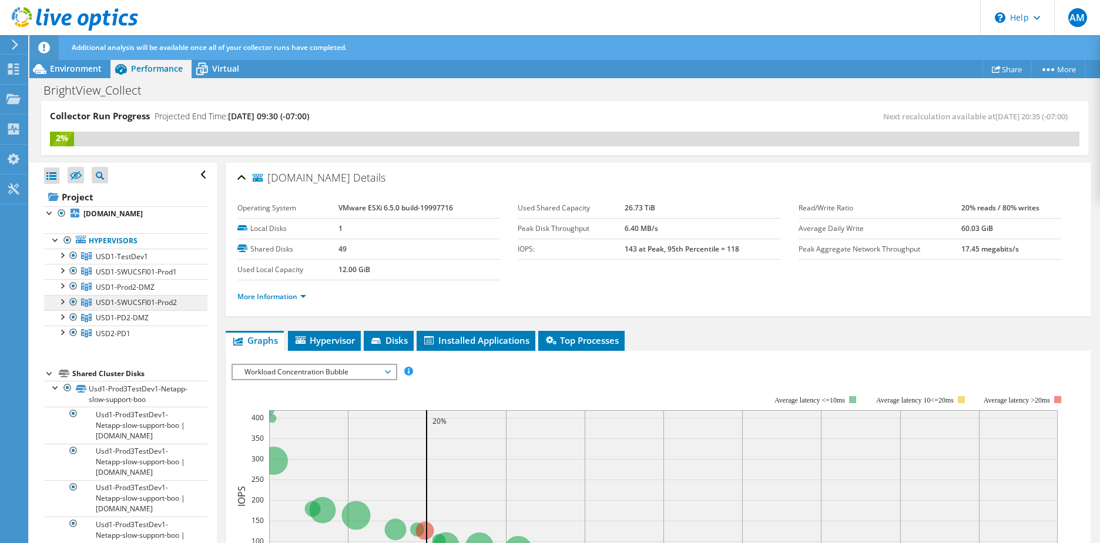
click at [99, 307] on span "USD1-SWUCSFI01-Prod2" at bounding box center [136, 302] width 81 height 10
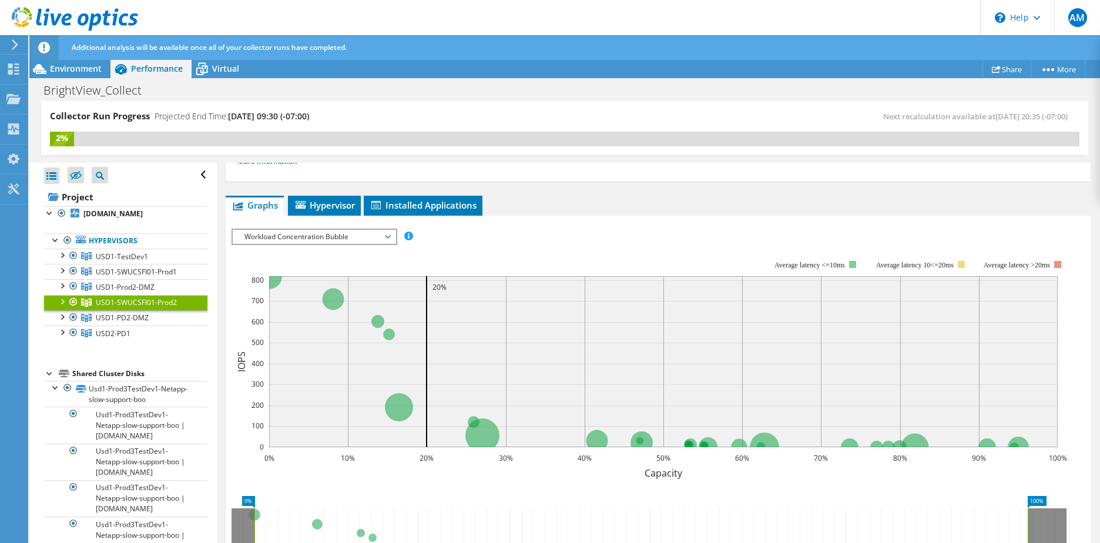
scroll to position [135, 0]
click at [105, 338] on span "USD2-PD1" at bounding box center [113, 333] width 35 height 10
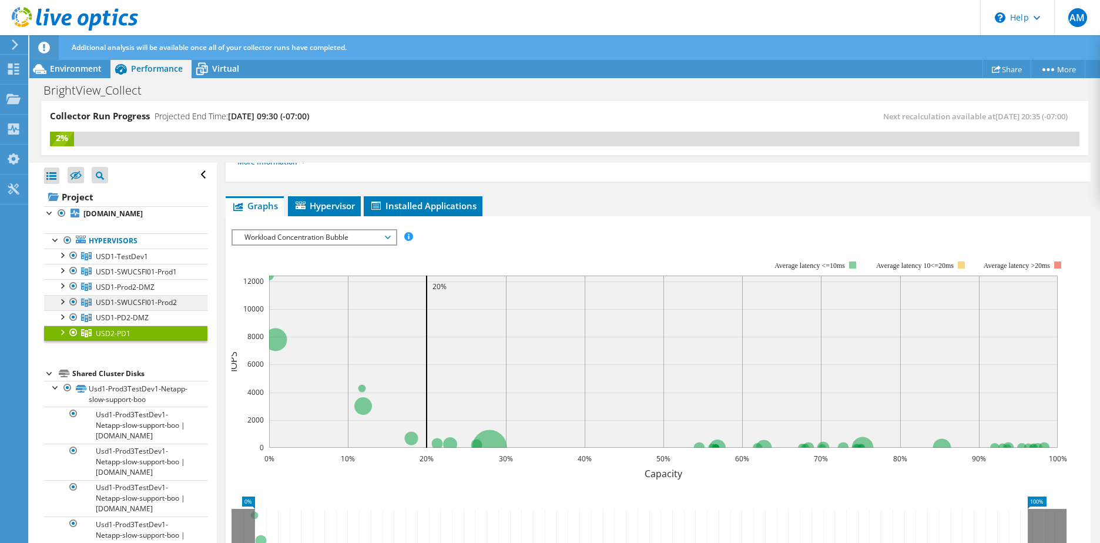
click at [115, 307] on span "USD1-SWUCSFI01-Prod2" at bounding box center [136, 302] width 81 height 10
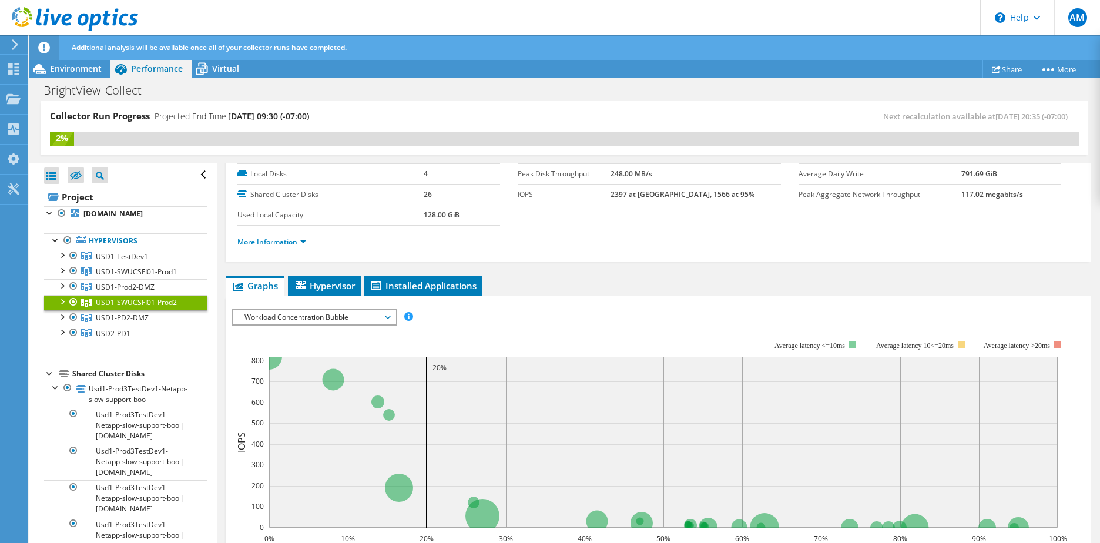
scroll to position [0, 0]
